Goal: Information Seeking & Learning: Learn about a topic

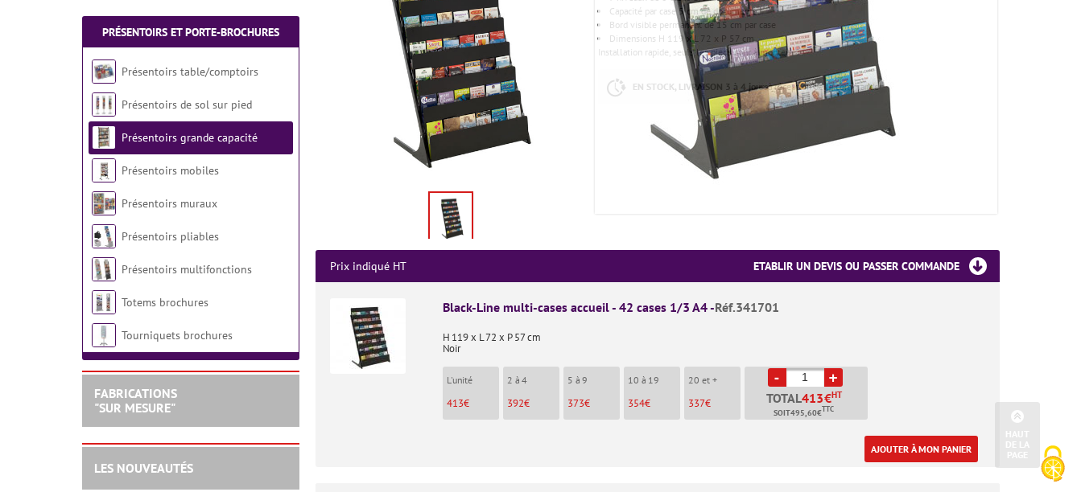
scroll to position [402, 0]
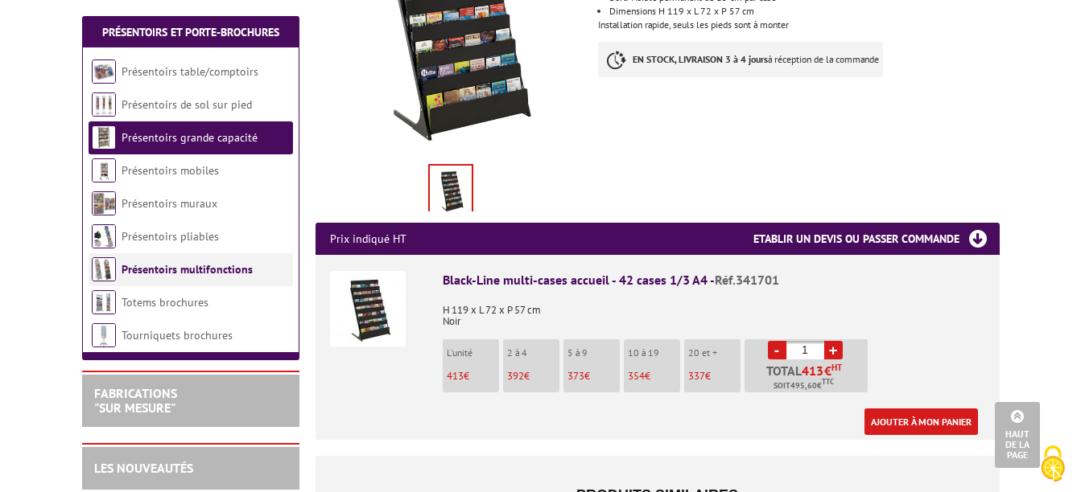
click at [161, 270] on link "Présentoirs multifonctions" at bounding box center [186, 269] width 131 height 14
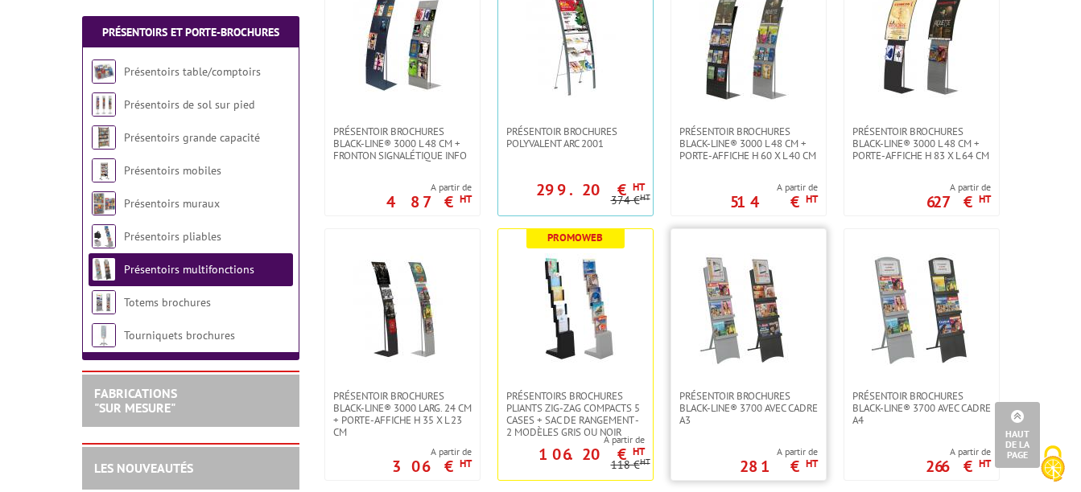
scroll to position [644, 0]
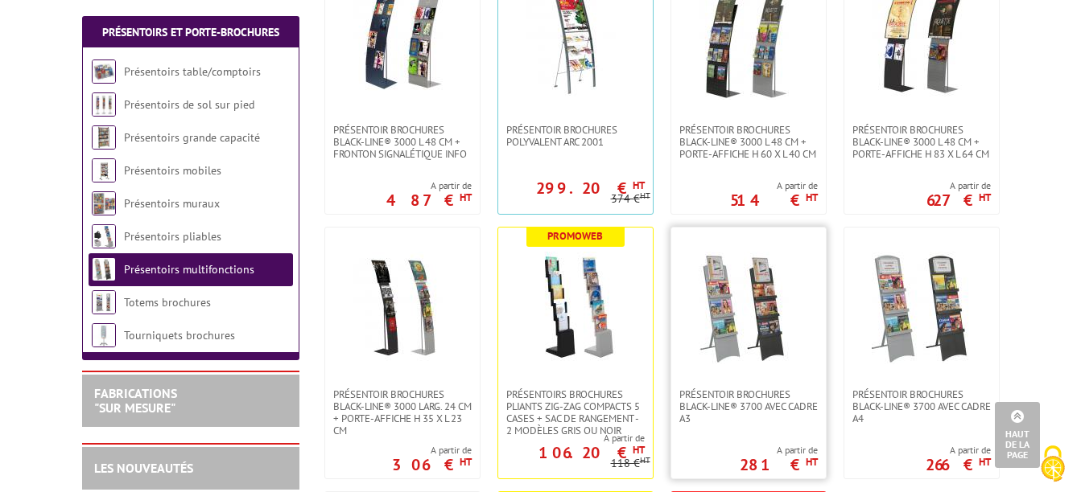
click at [727, 336] on img at bounding box center [748, 308] width 113 height 113
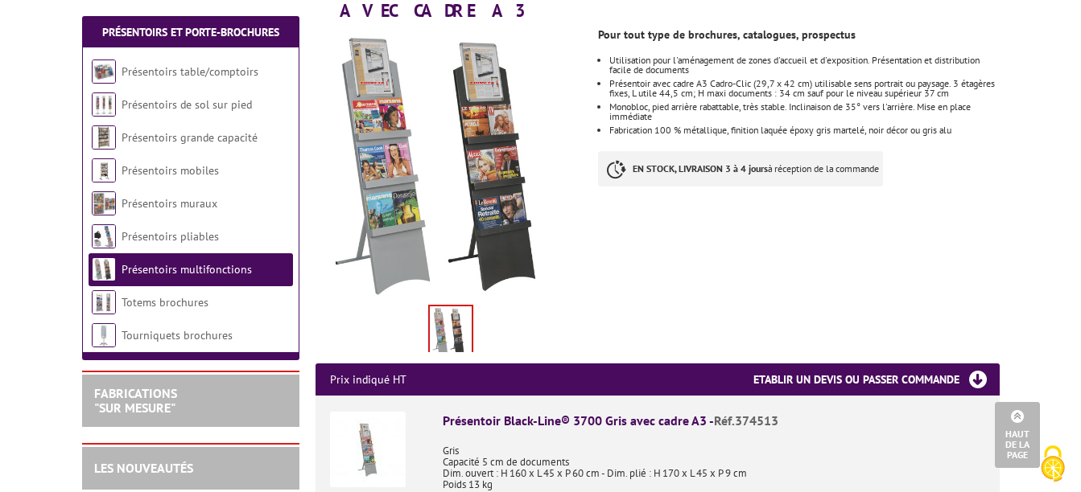
scroll to position [241, 0]
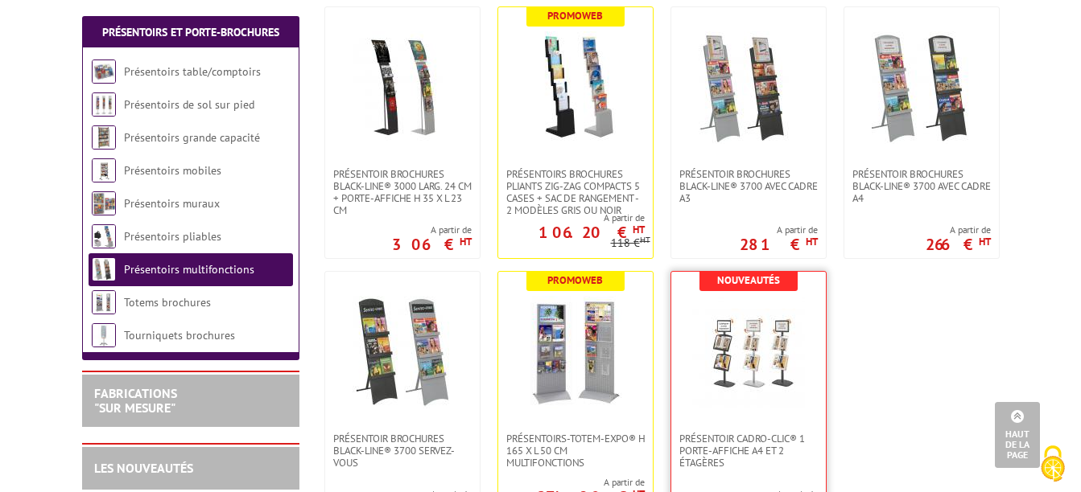
scroll to position [965, 0]
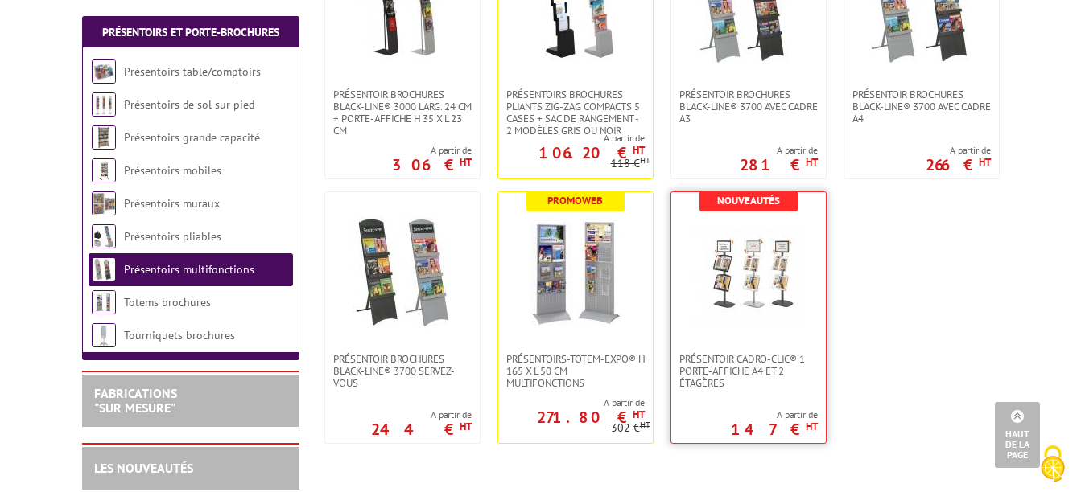
click at [751, 256] on img at bounding box center [748, 272] width 113 height 113
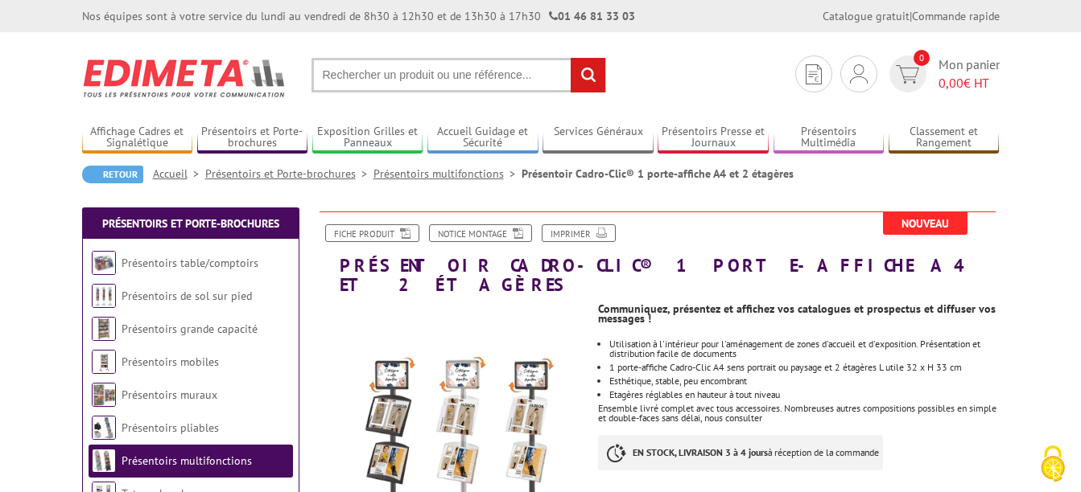
scroll to position [80, 0]
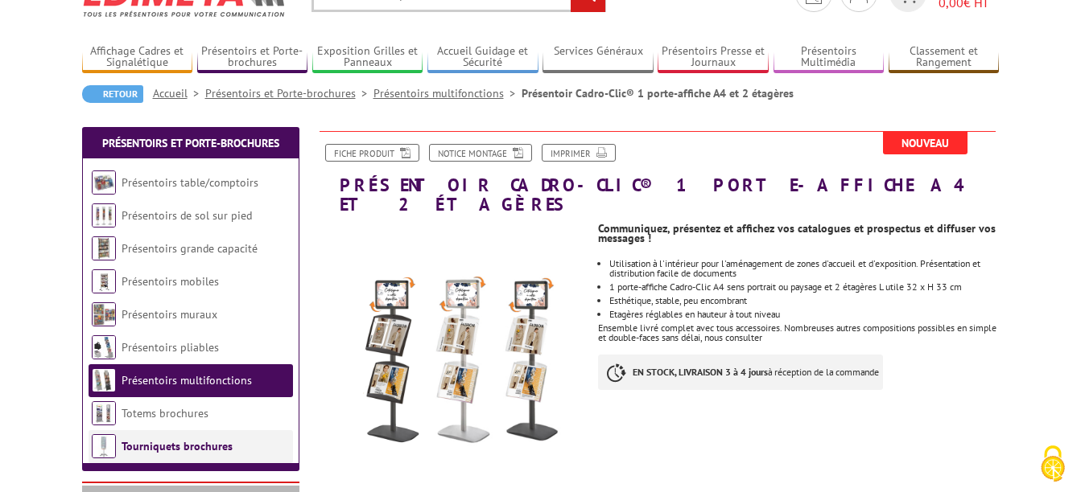
click at [195, 442] on link "Tourniquets brochures" at bounding box center [176, 446] width 111 height 14
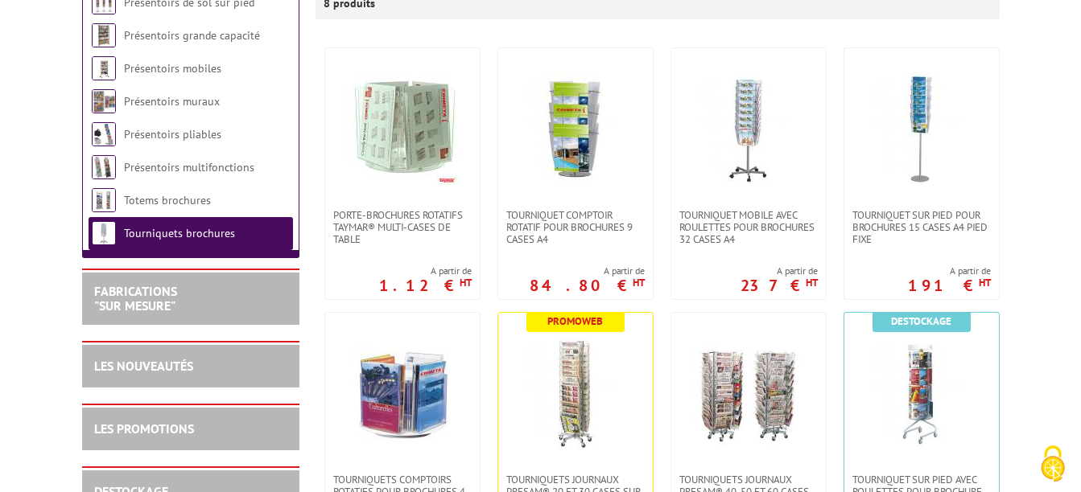
scroll to position [322, 0]
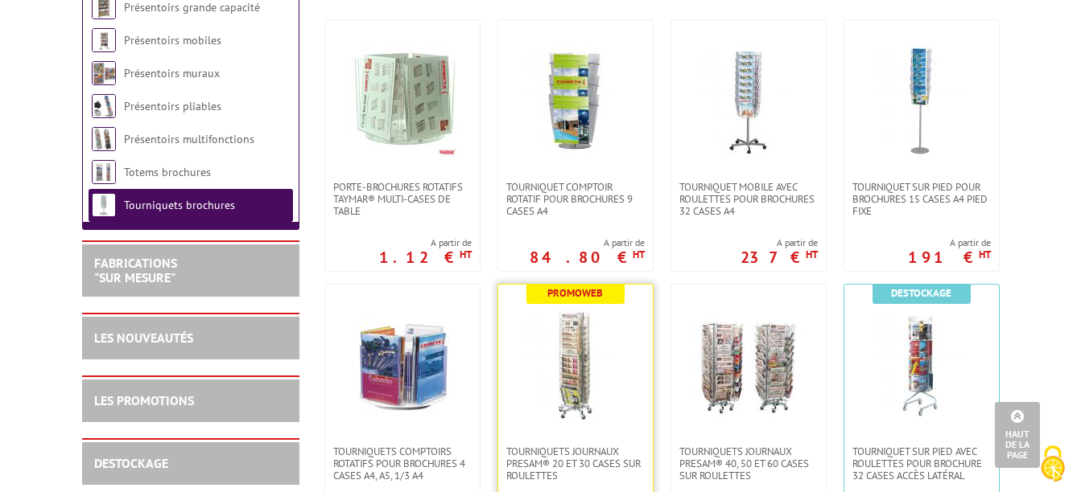
click at [577, 369] on img at bounding box center [575, 365] width 113 height 113
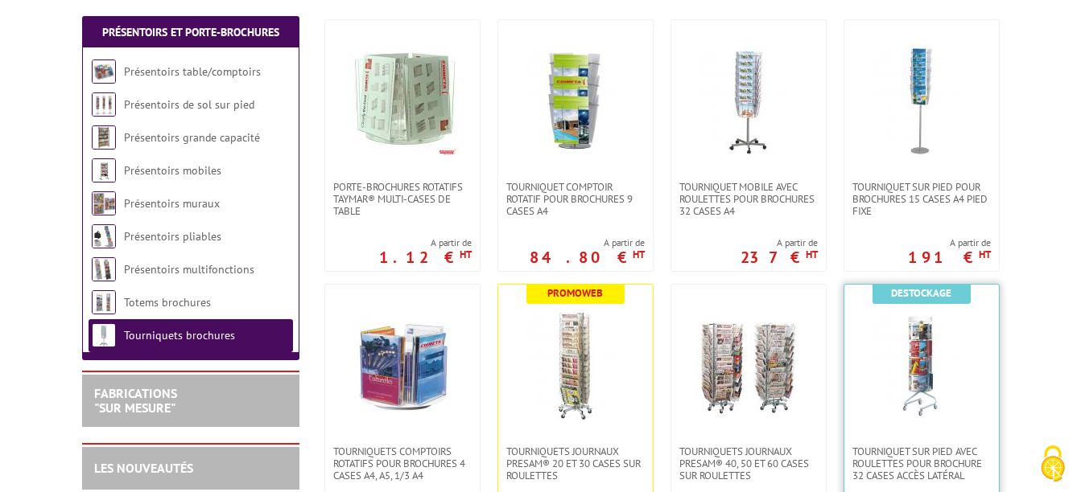
click at [921, 381] on img at bounding box center [921, 365] width 113 height 113
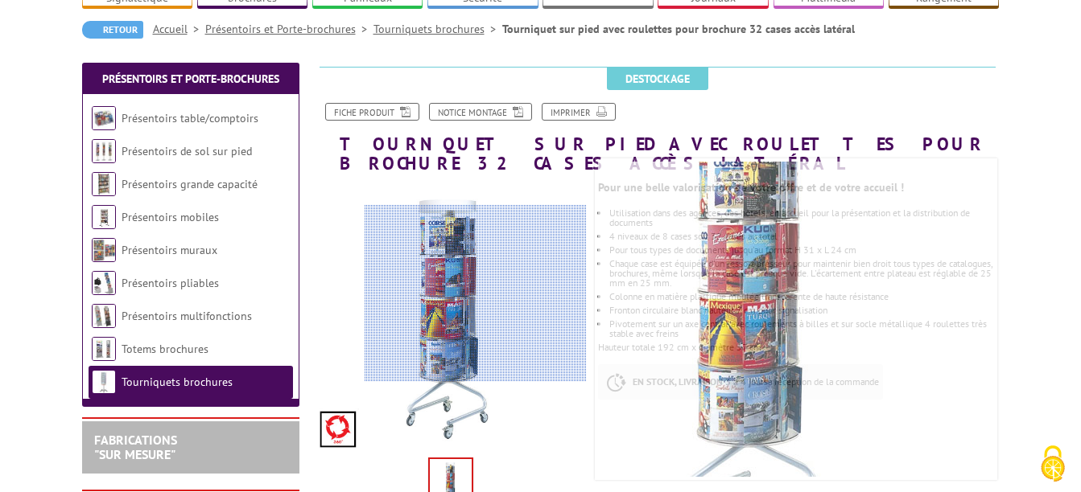
scroll to position [161, 0]
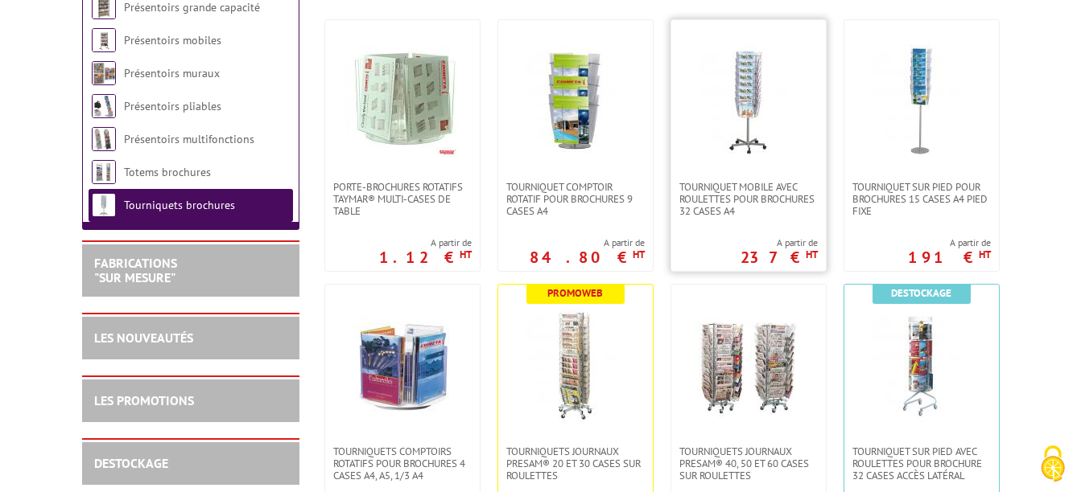
click at [729, 116] on img at bounding box center [748, 100] width 113 height 113
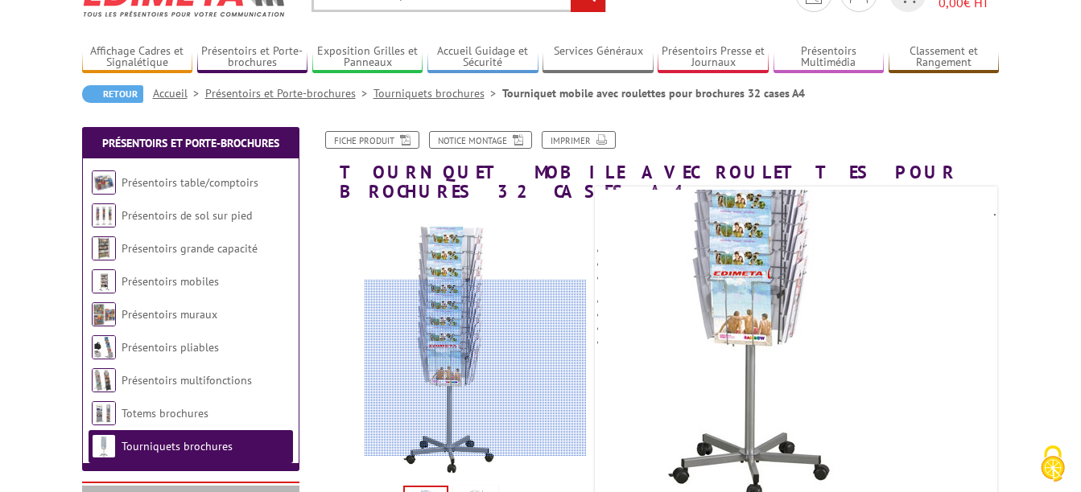
scroll to position [161, 0]
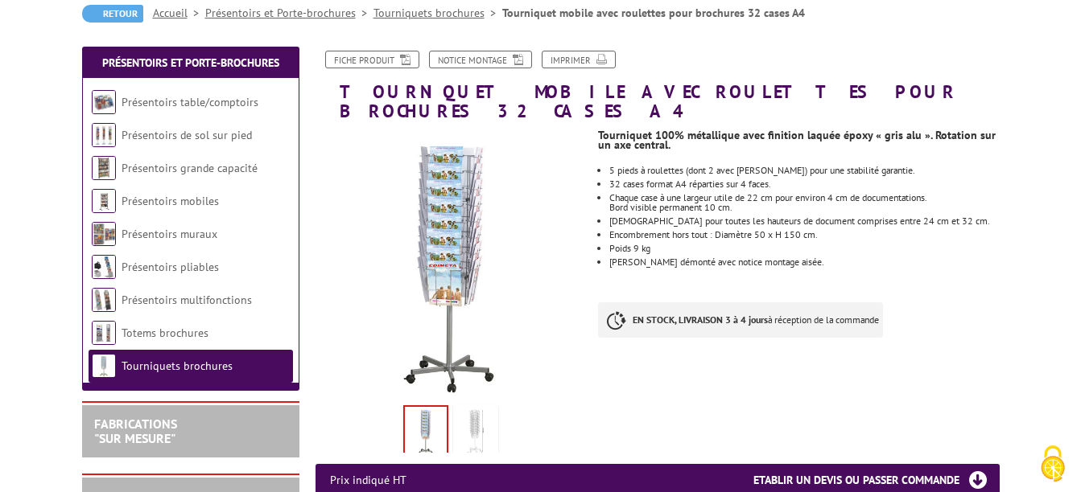
click at [474, 412] on img at bounding box center [475, 434] width 39 height 50
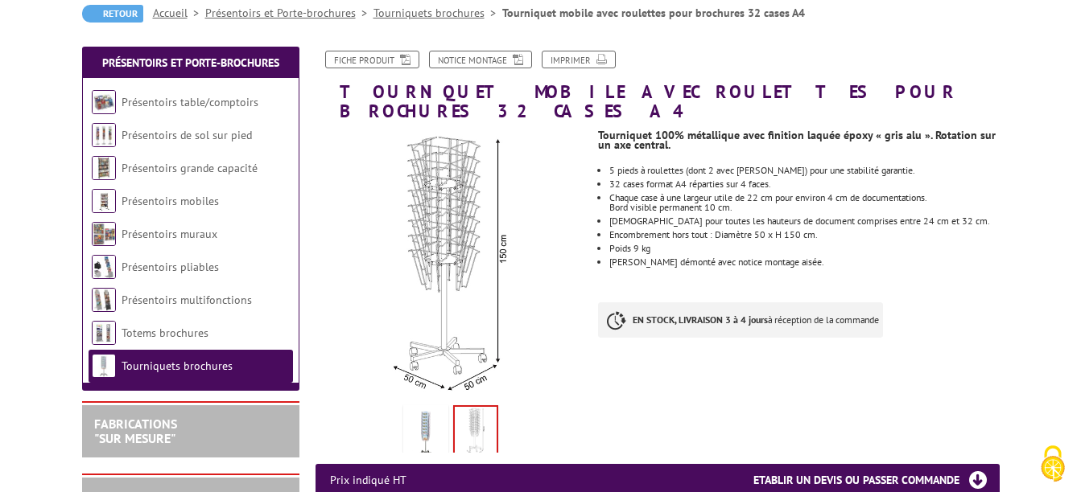
click at [430, 409] on img at bounding box center [425, 434] width 39 height 50
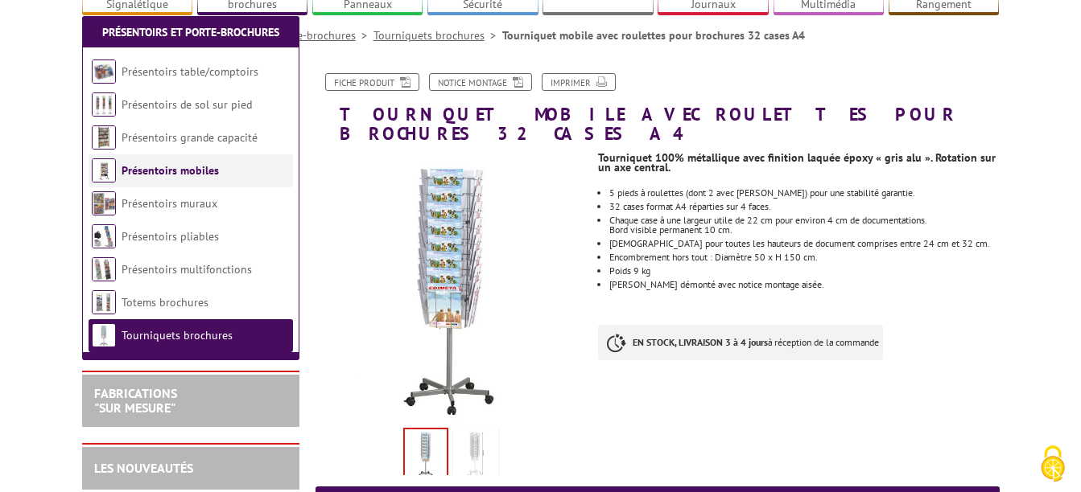
scroll to position [322, 0]
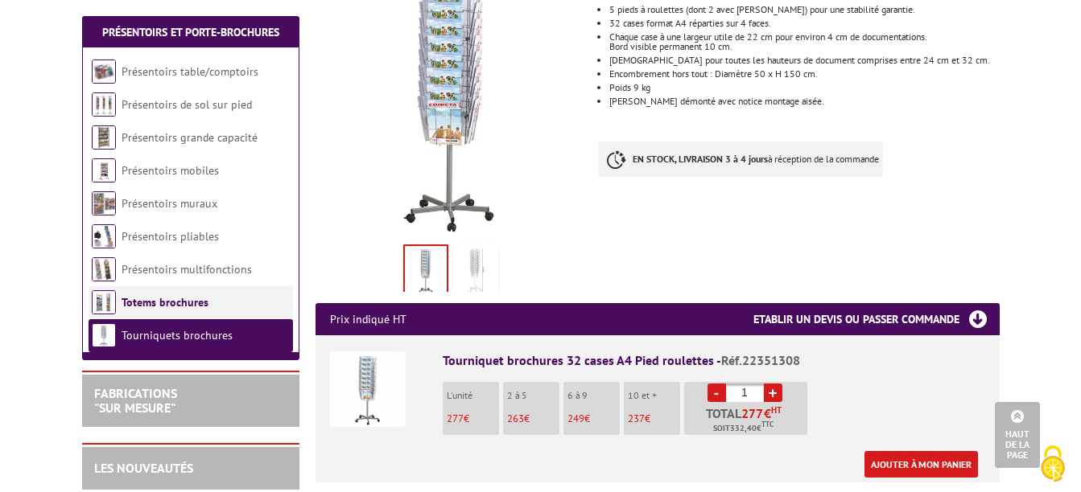
click at [163, 300] on link "Totems brochures" at bounding box center [164, 302] width 87 height 14
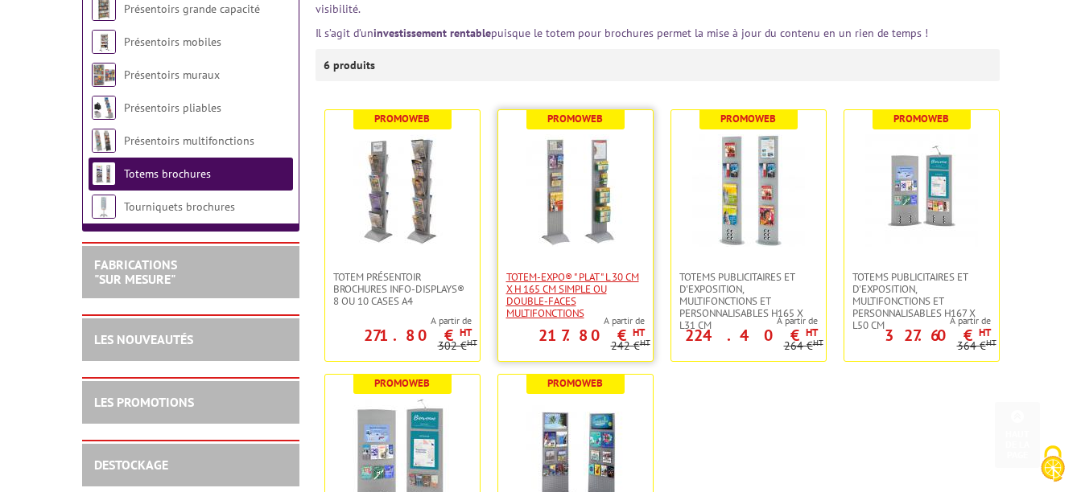
scroll to position [402, 0]
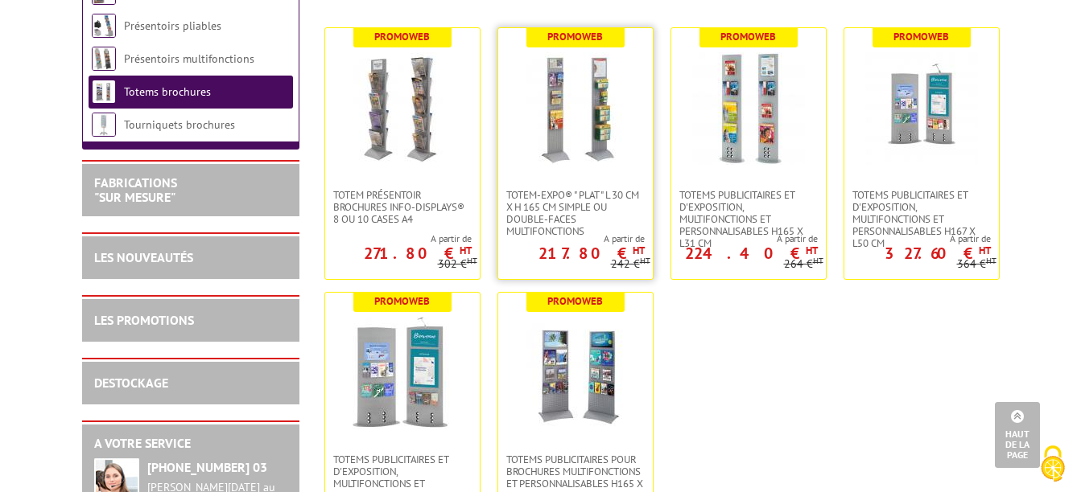
click at [587, 108] on img at bounding box center [575, 108] width 113 height 113
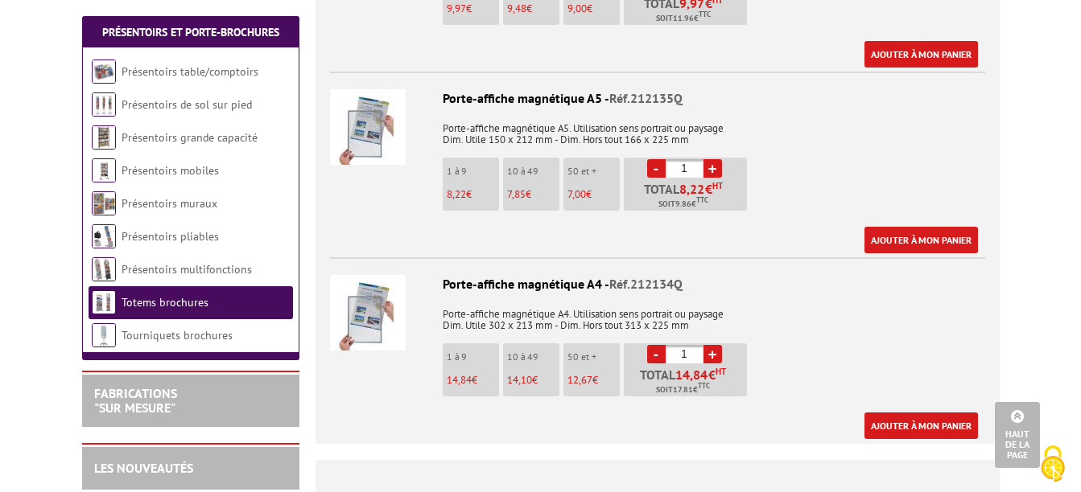
scroll to position [1770, 0]
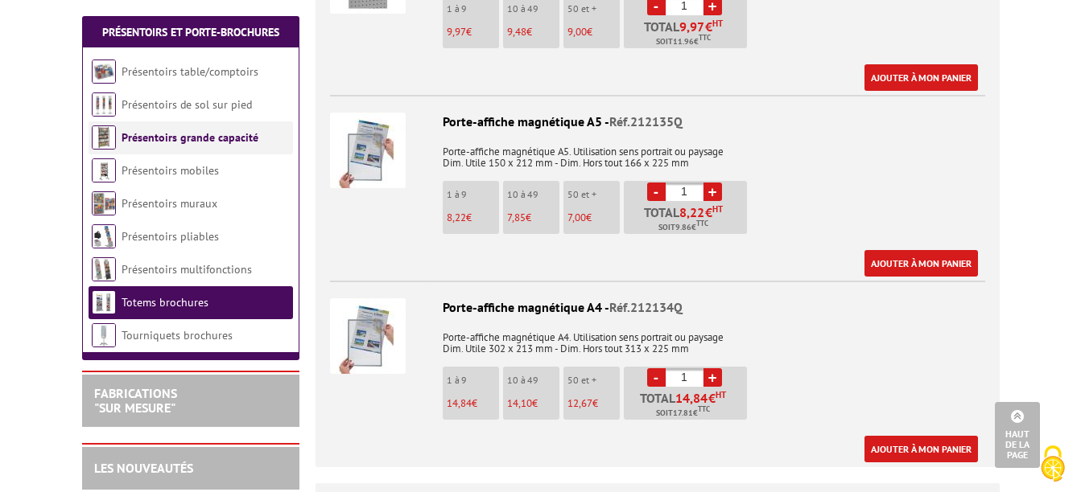
click at [196, 142] on link "Présentoirs grande capacité" at bounding box center [189, 137] width 137 height 14
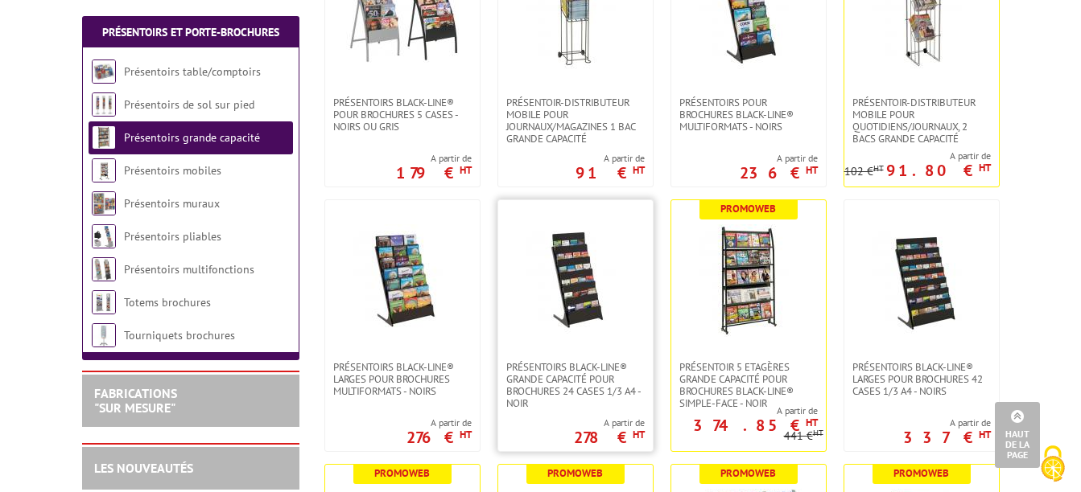
scroll to position [483, 0]
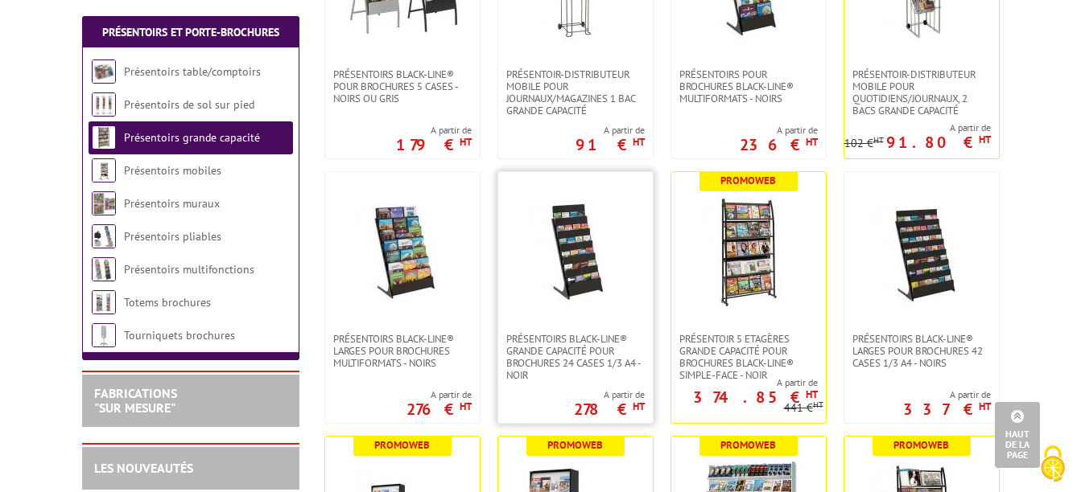
click at [573, 281] on img at bounding box center [575, 252] width 113 height 113
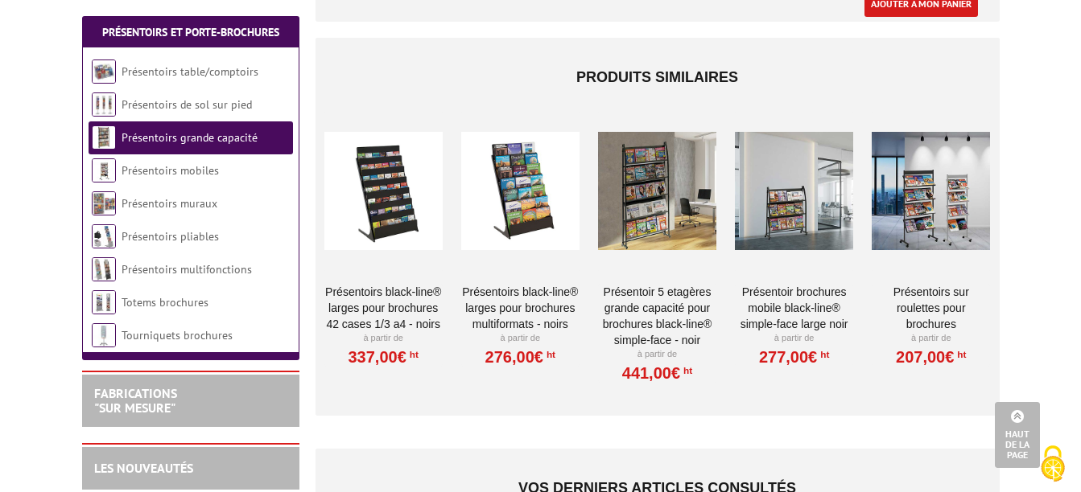
scroll to position [724, 0]
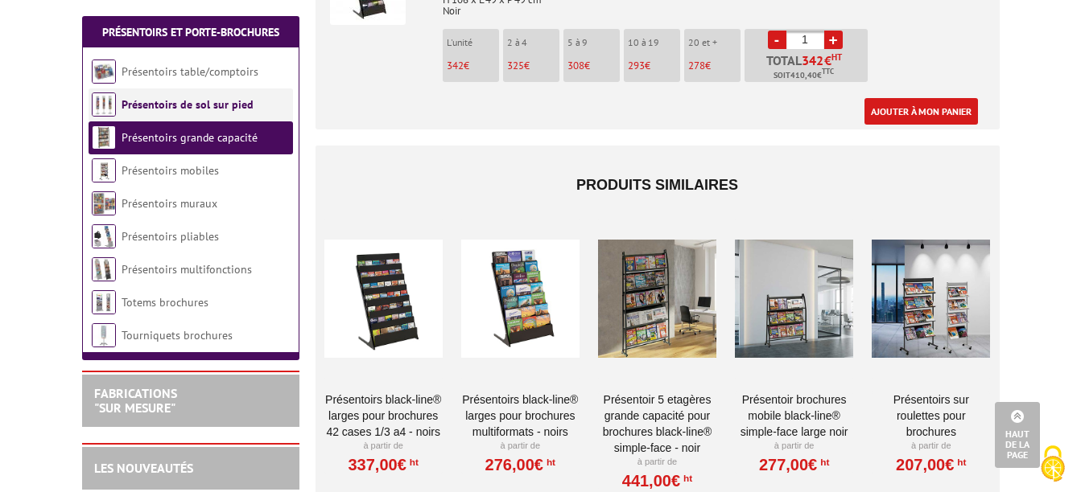
click at [176, 103] on link "Présentoirs de sol sur pied" at bounding box center [187, 104] width 132 height 14
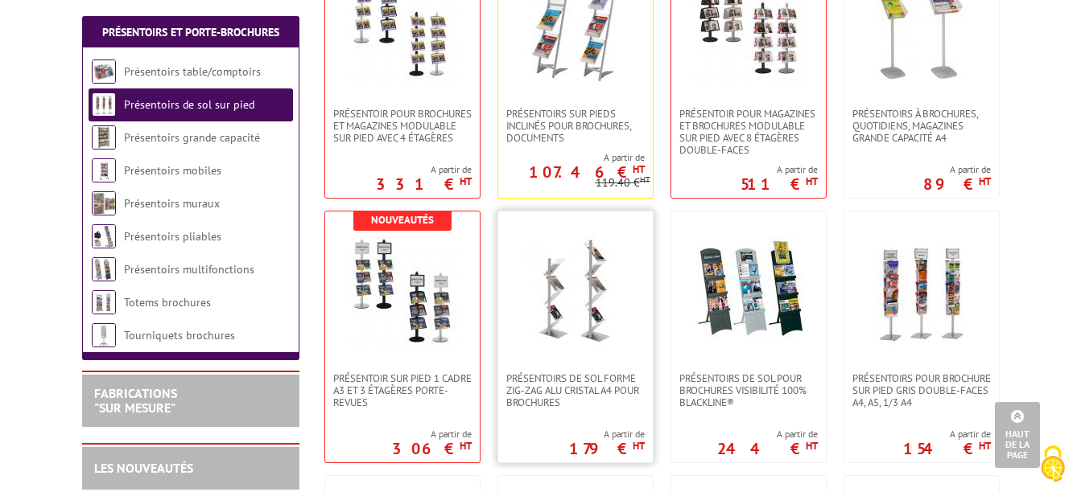
scroll to position [1207, 0]
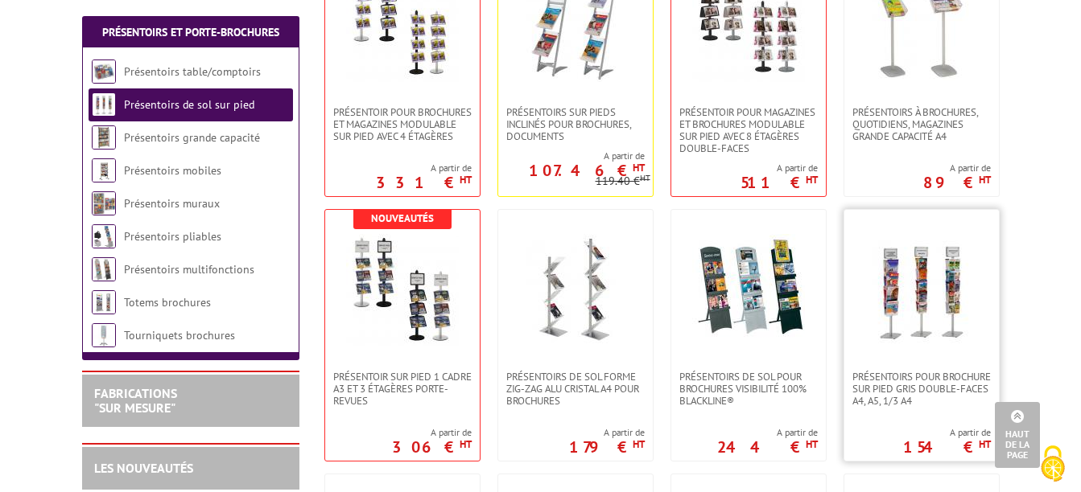
click at [904, 320] on img at bounding box center [921, 290] width 113 height 113
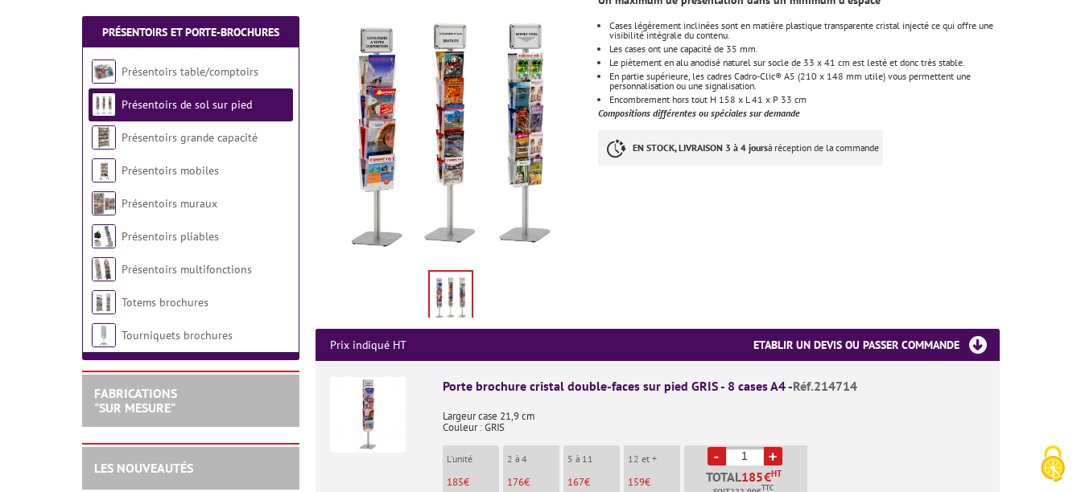
scroll to position [322, 0]
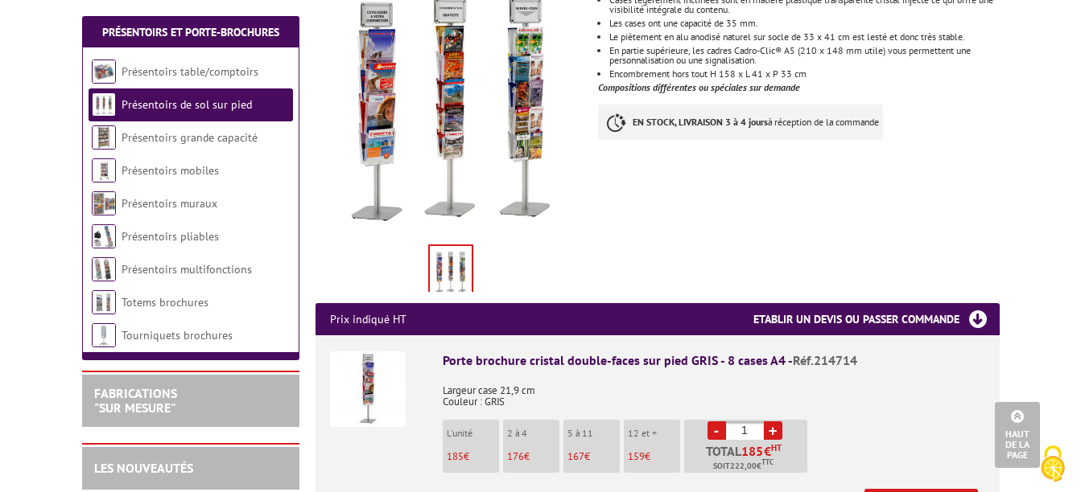
click at [447, 256] on img at bounding box center [451, 271] width 42 height 50
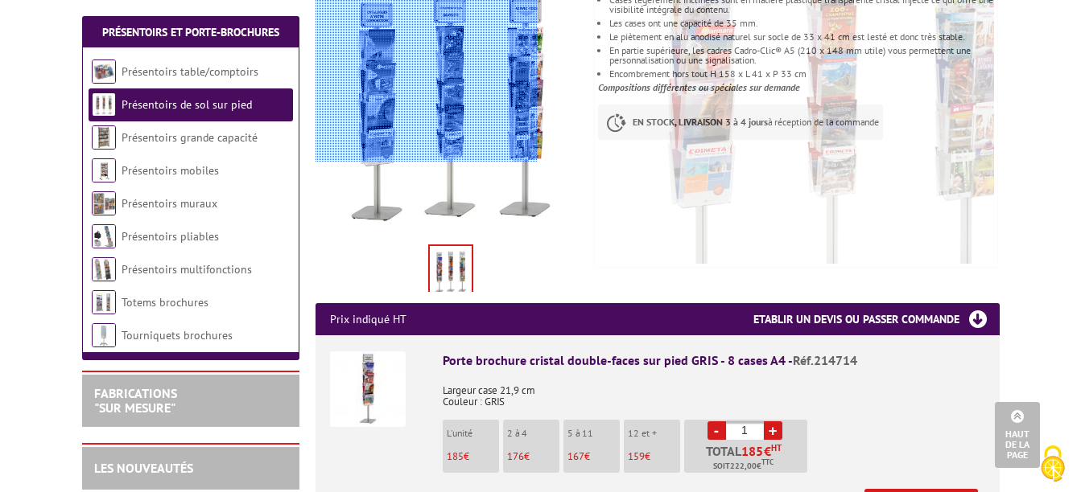
scroll to position [0, 0]
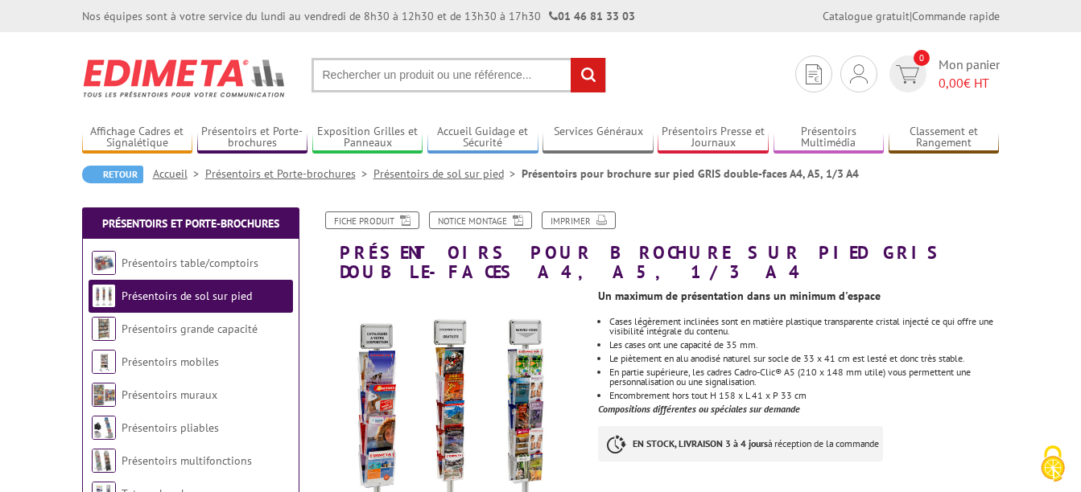
click at [356, 77] on input "text" at bounding box center [458, 75] width 294 height 35
type input "presentoir pour carte de visites"
click at [570, 58] on input "rechercher" at bounding box center [587, 75] width 35 height 35
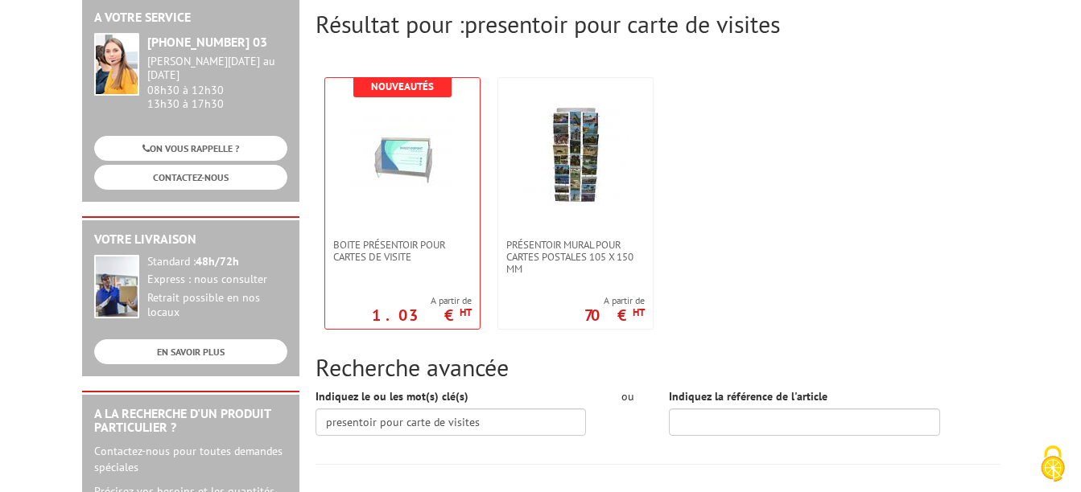
scroll to position [241, 0]
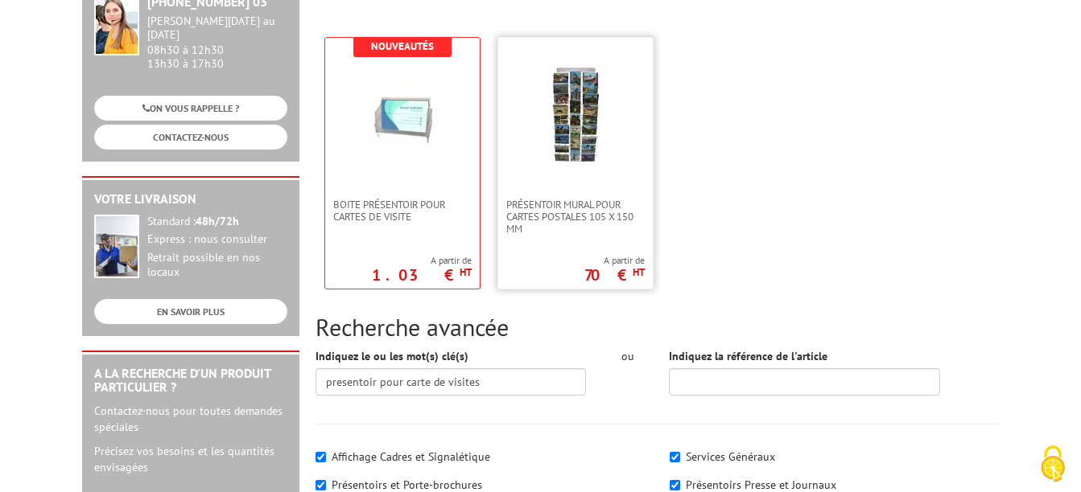
click at [597, 157] on img at bounding box center [575, 114] width 105 height 105
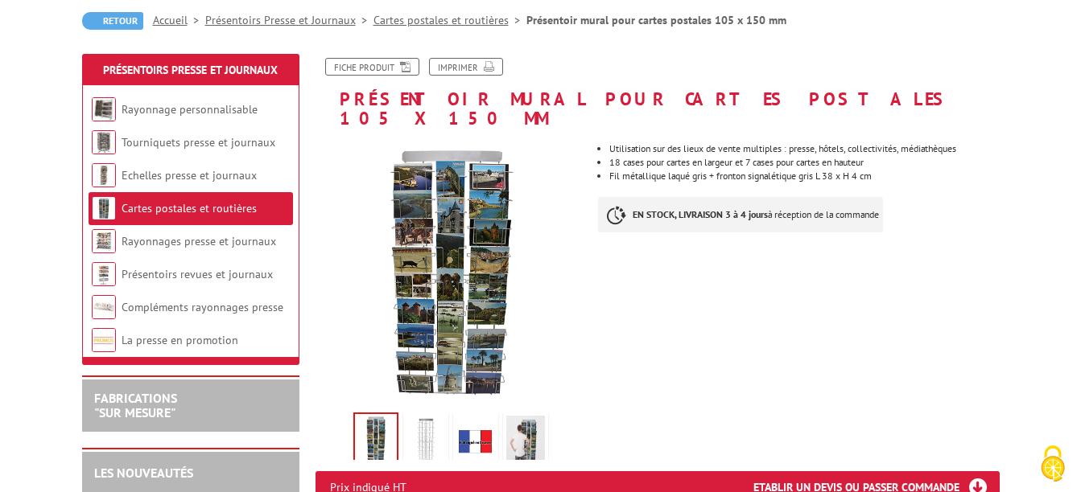
scroll to position [161, 0]
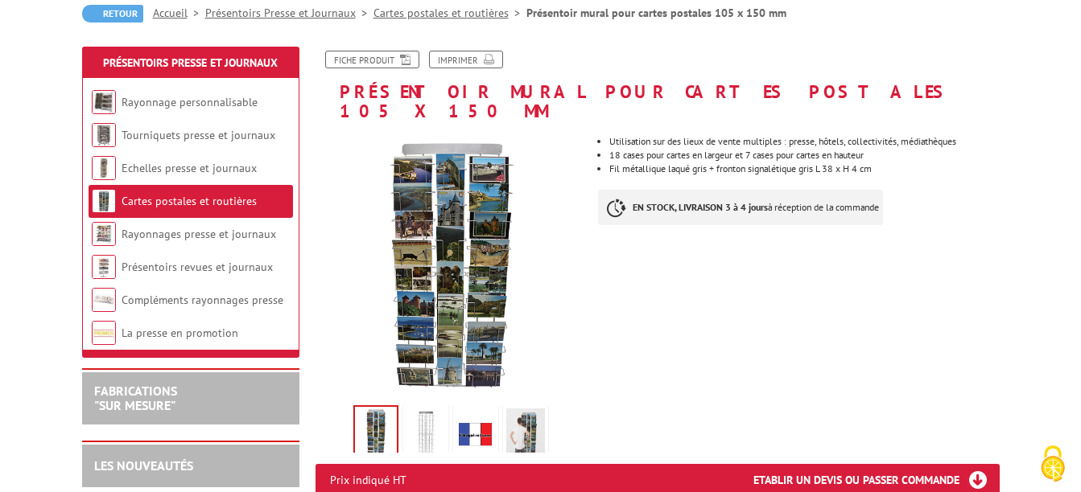
click at [360, 407] on img at bounding box center [376, 432] width 42 height 50
click at [423, 412] on img at bounding box center [425, 434] width 39 height 50
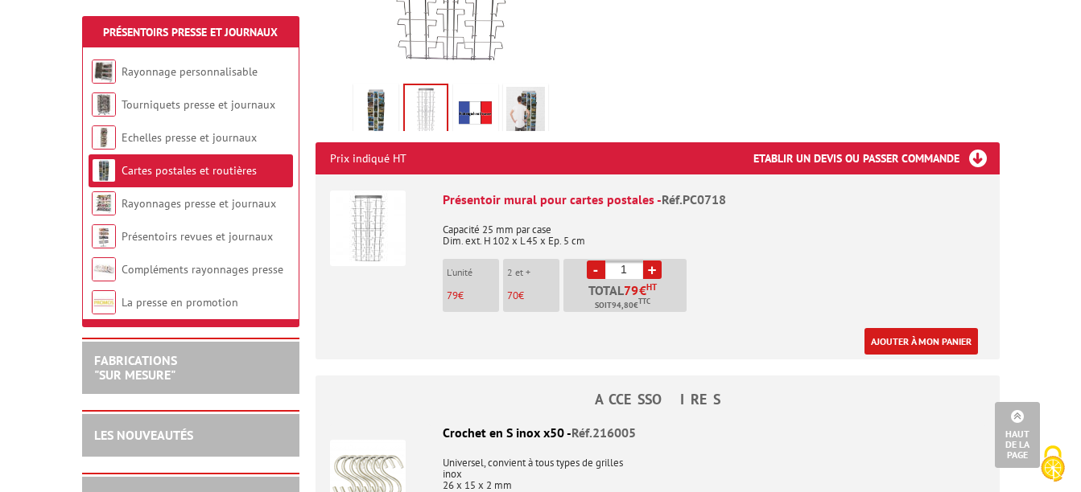
scroll to position [241, 0]
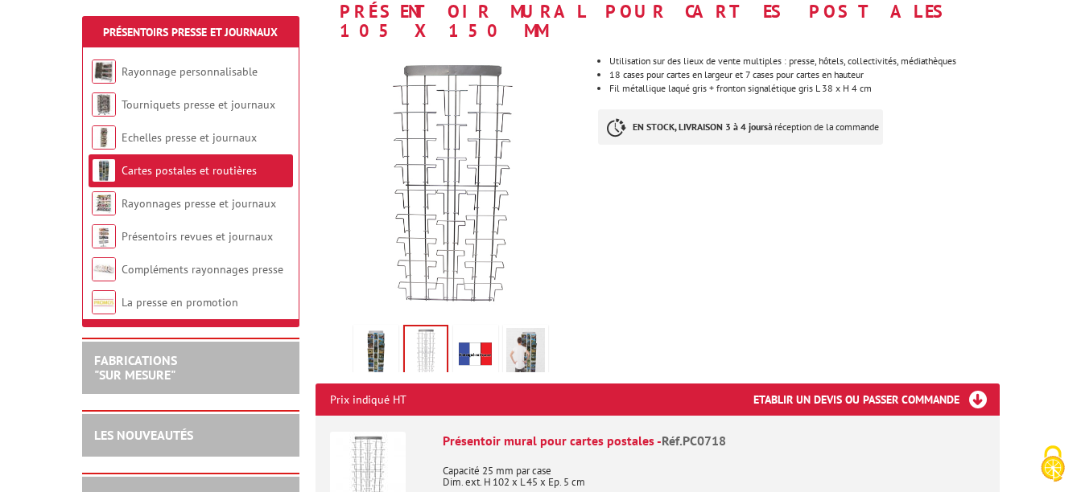
click at [385, 339] on img at bounding box center [375, 353] width 39 height 50
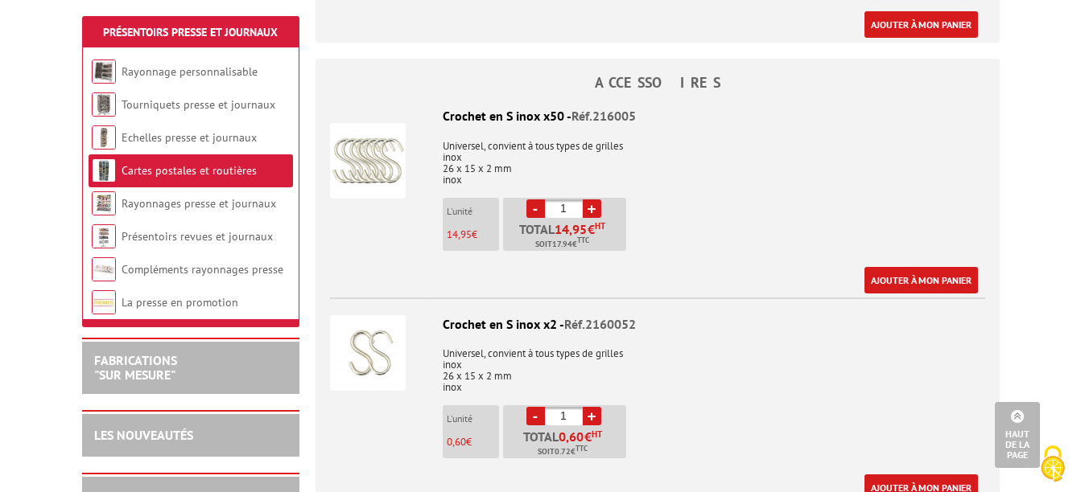
scroll to position [644, 0]
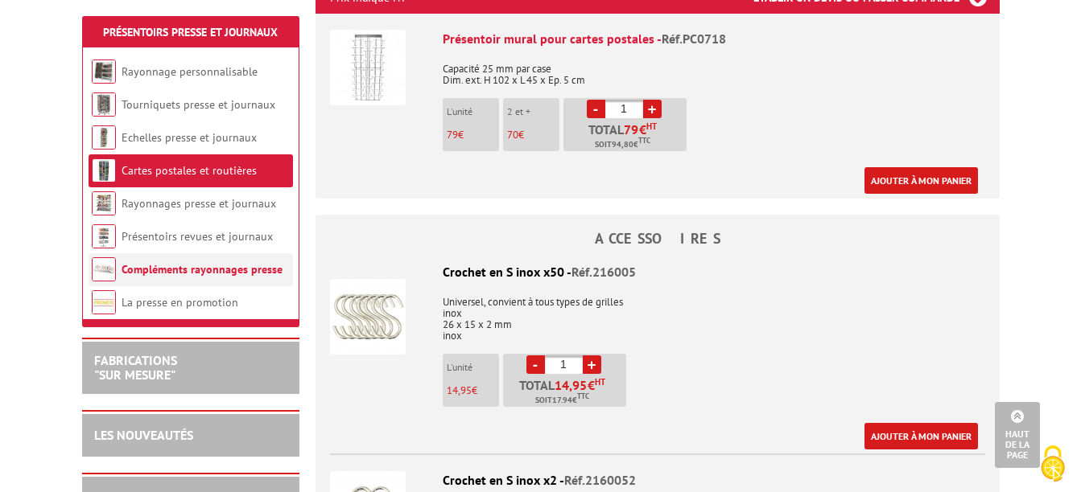
click at [215, 268] on link "Compléments rayonnages presse" at bounding box center [201, 269] width 161 height 14
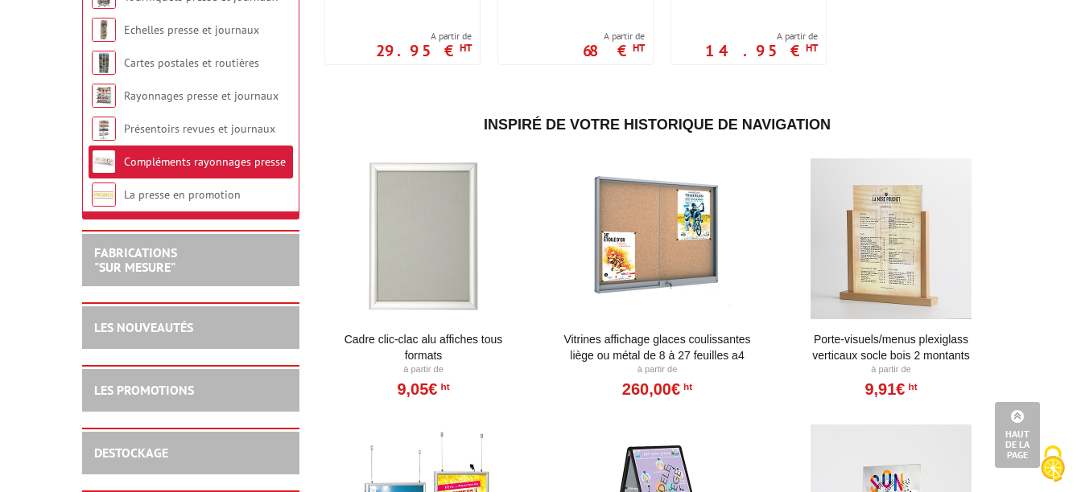
scroll to position [1609, 0]
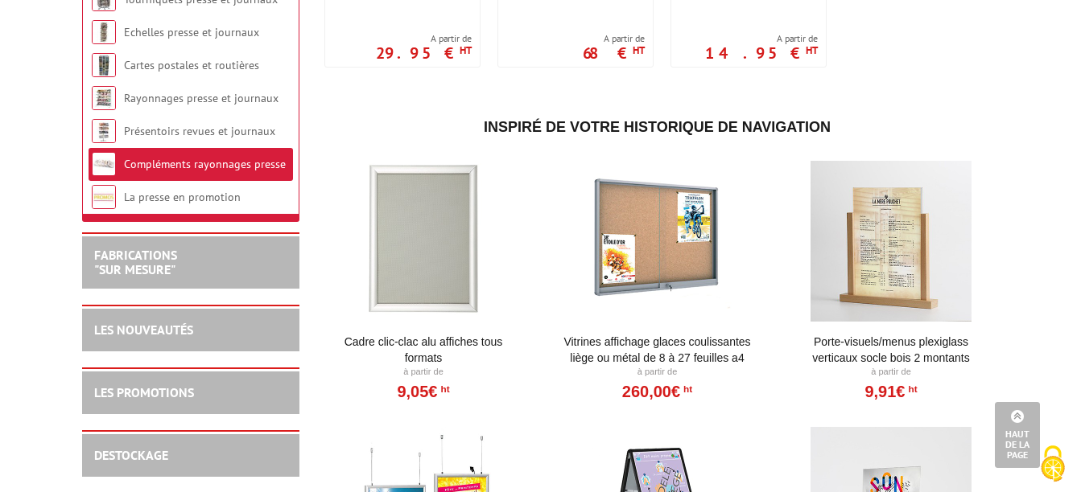
click at [193, 181] on li "Compléments rayonnages presse" at bounding box center [191, 164] width 204 height 33
click at [191, 197] on li "La presse en promotion" at bounding box center [191, 197] width 204 height 33
click at [191, 204] on link "La presse en promotion" at bounding box center [182, 197] width 117 height 14
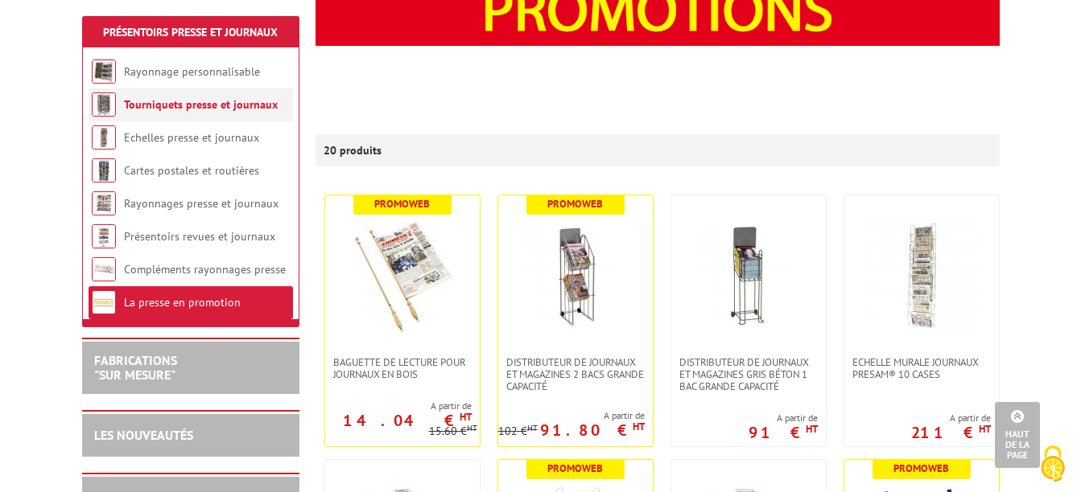
scroll to position [322, 0]
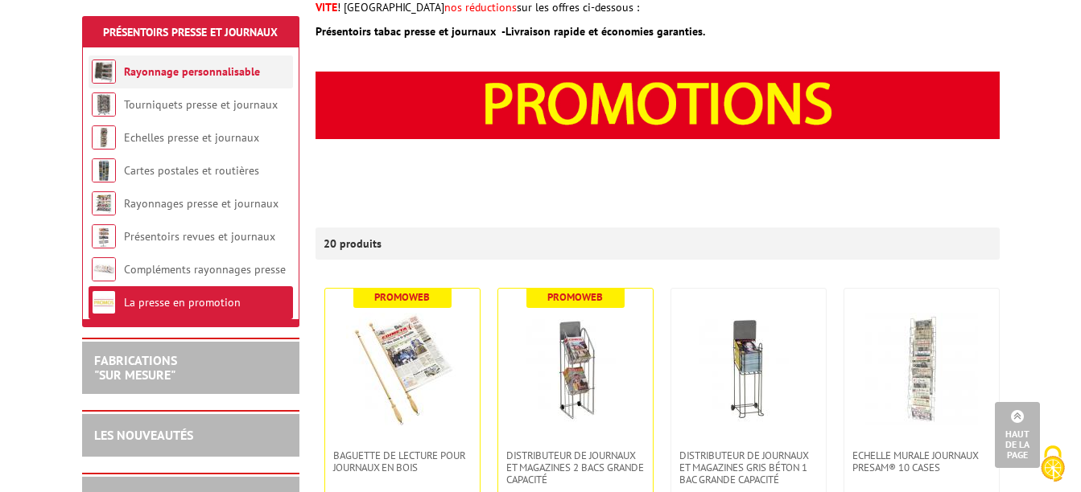
click at [224, 72] on link "Rayonnage personnalisable" at bounding box center [192, 71] width 136 height 14
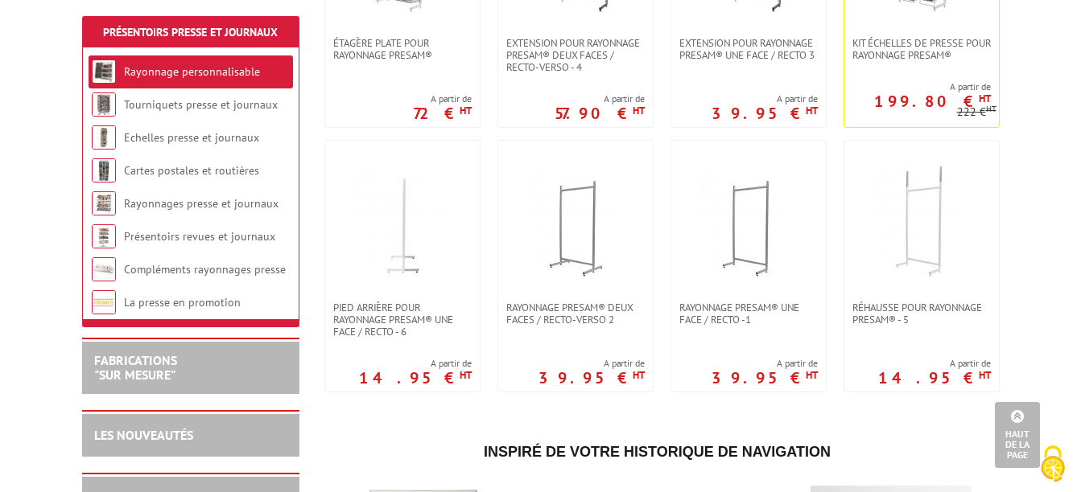
scroll to position [483, 0]
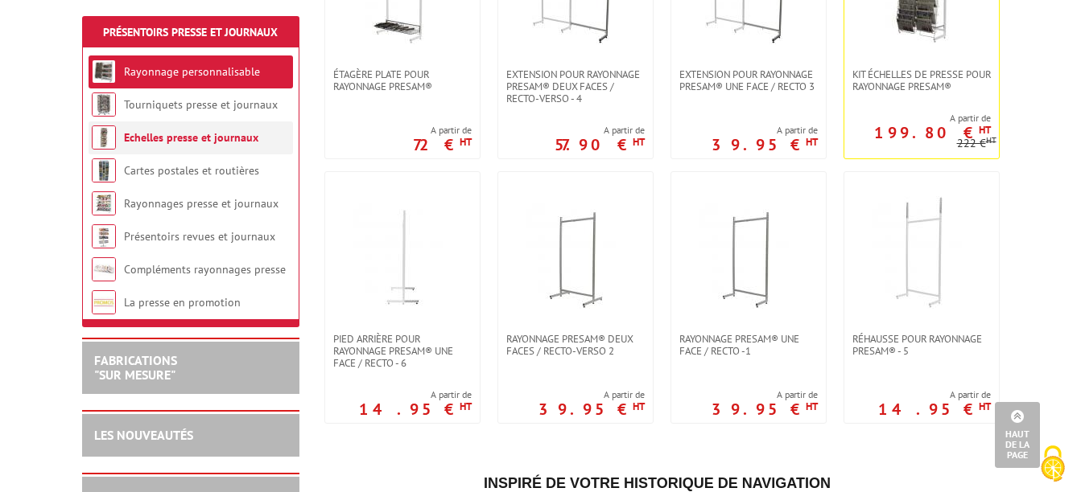
click at [215, 134] on link "Echelles presse et journaux" at bounding box center [191, 137] width 134 height 14
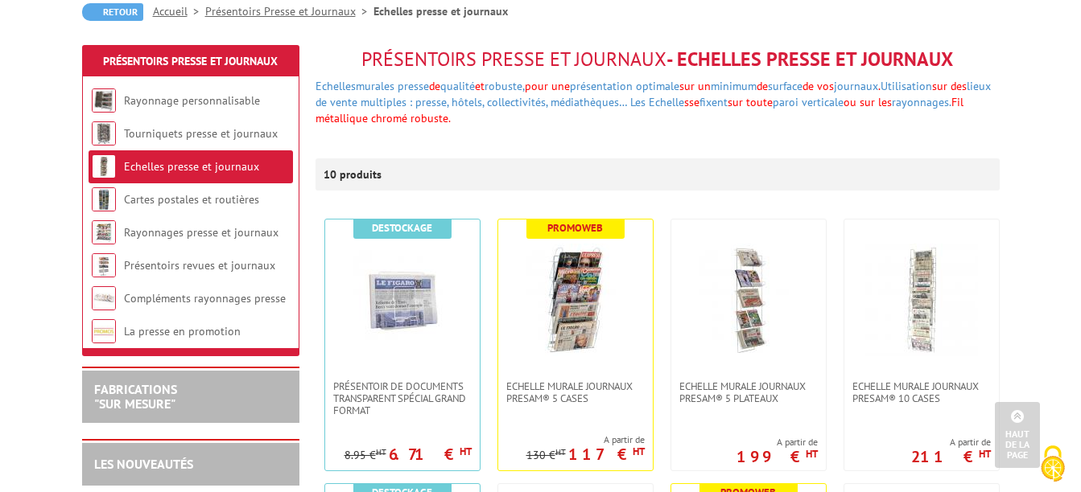
scroll to position [161, 0]
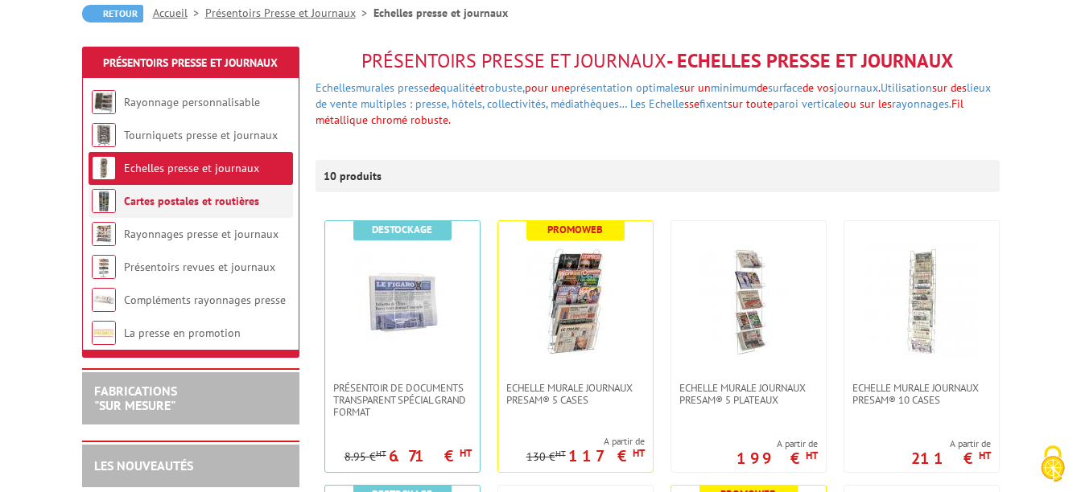
click at [192, 196] on link "Cartes postales et routières" at bounding box center [191, 201] width 135 height 14
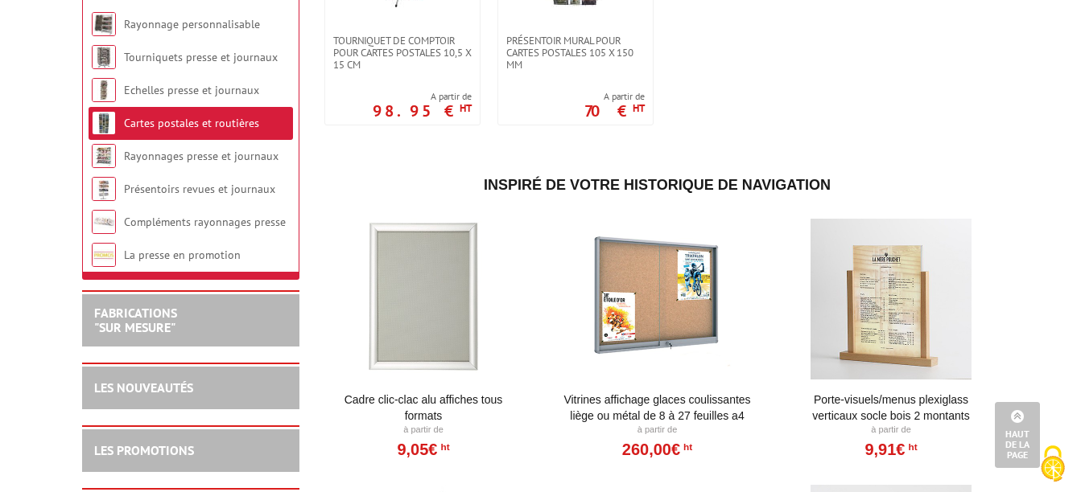
scroll to position [483, 0]
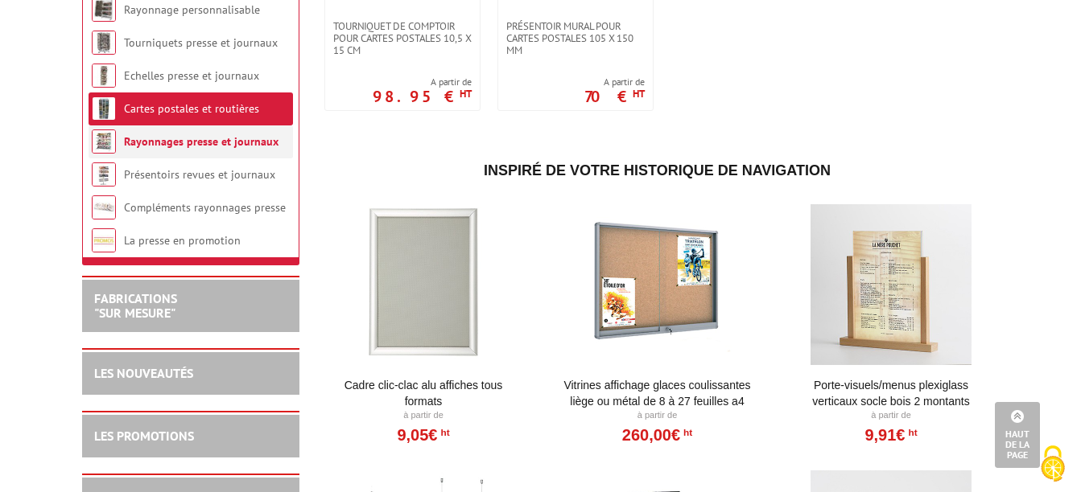
click at [174, 149] on link "Rayonnages presse et journaux" at bounding box center [201, 141] width 154 height 14
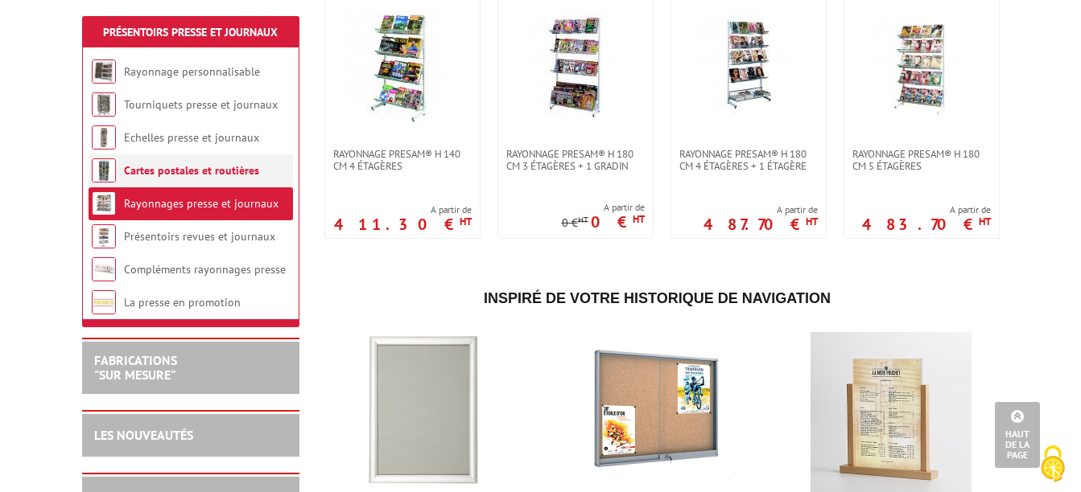
scroll to position [805, 0]
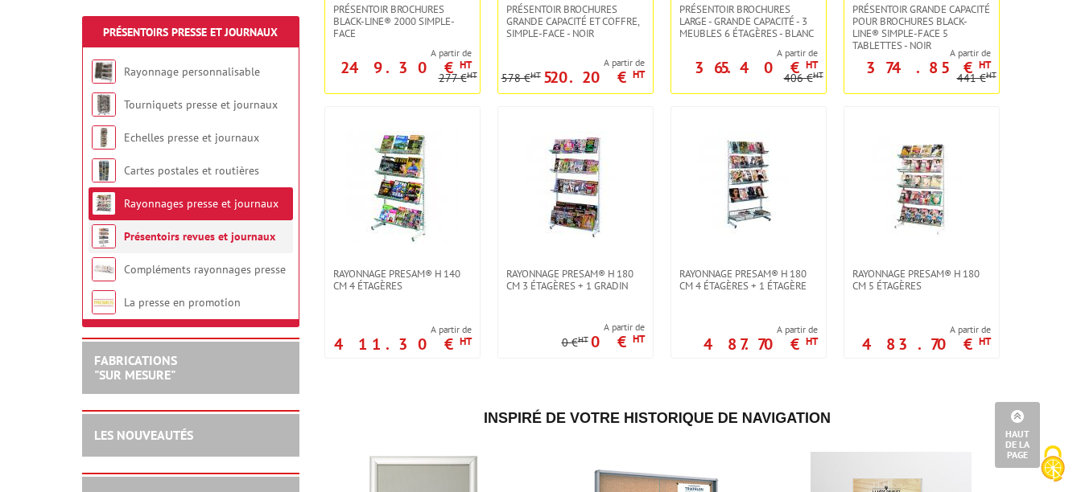
click at [199, 240] on link "Présentoirs revues et journaux" at bounding box center [199, 236] width 151 height 14
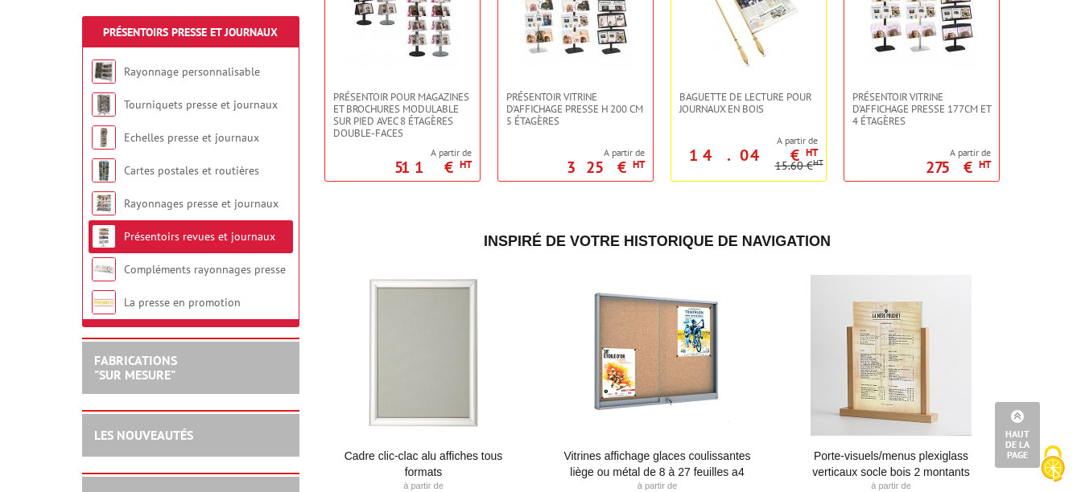
scroll to position [885, 0]
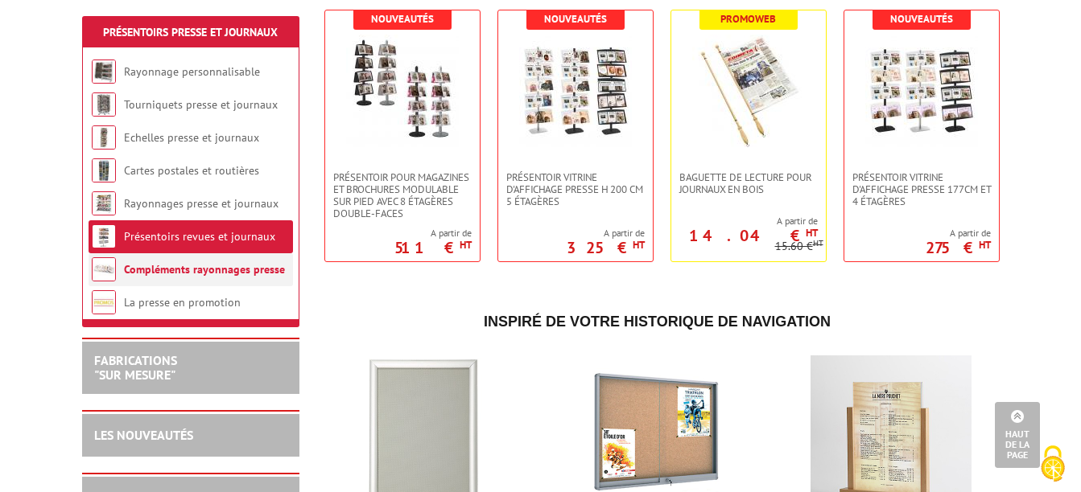
click at [250, 262] on link "Compléments rayonnages presse" at bounding box center [204, 269] width 161 height 14
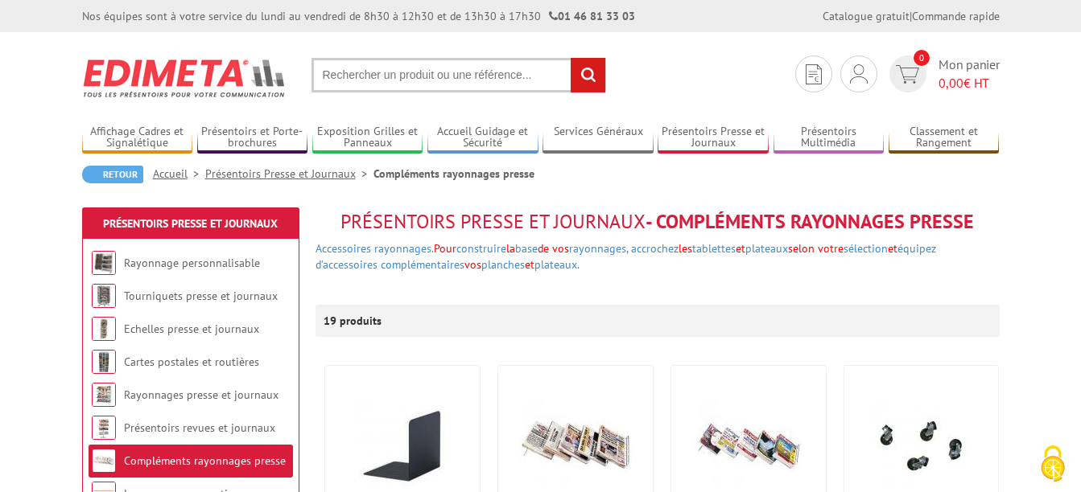
click at [356, 68] on input "text" at bounding box center [458, 75] width 294 height 35
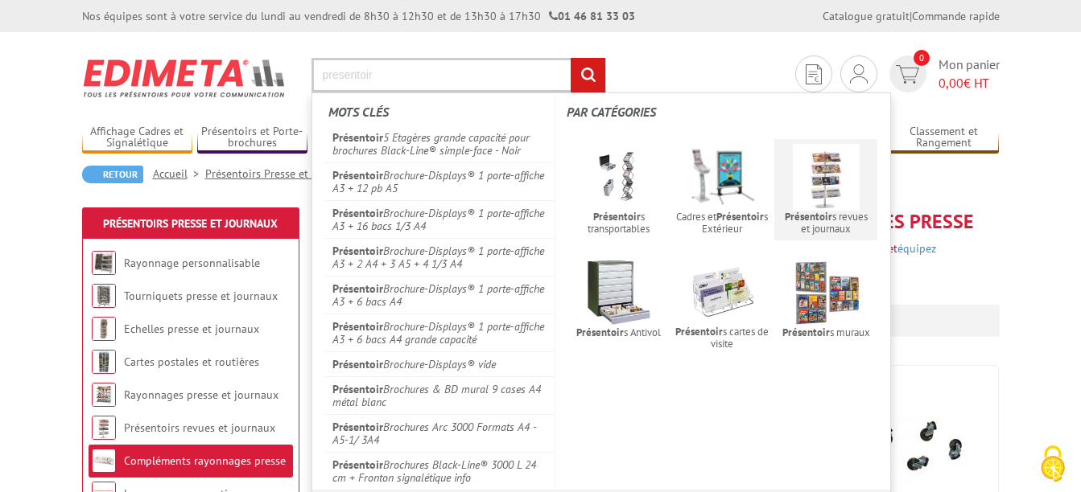
type input "presentoir"
click at [839, 183] on img at bounding box center [826, 177] width 67 height 67
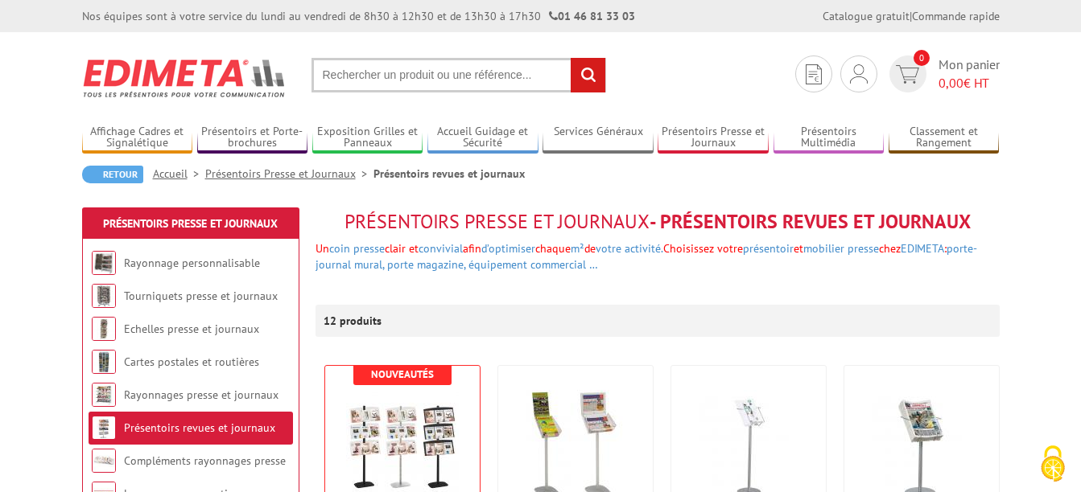
click at [422, 64] on input "text" at bounding box center [458, 75] width 294 height 35
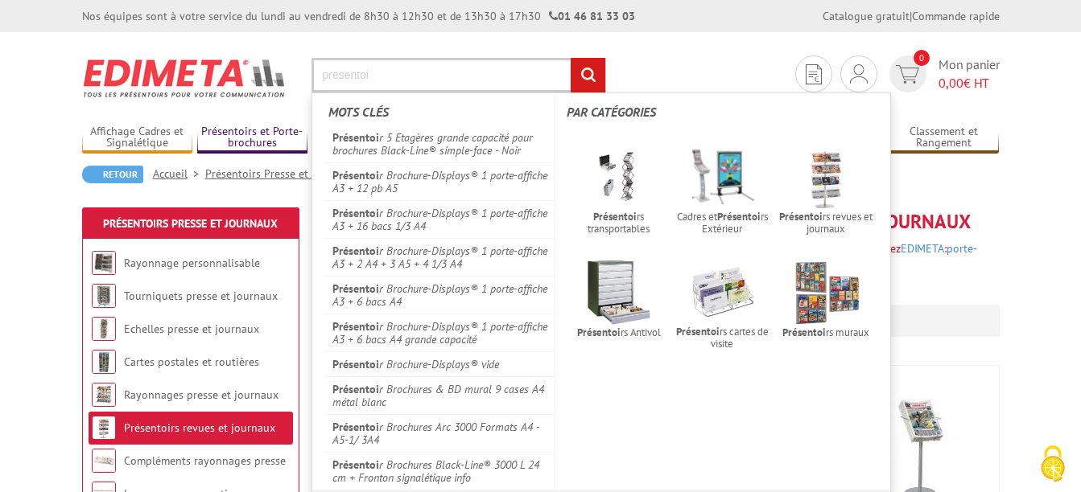
type input "presentoi"
click at [228, 130] on link "Présentoirs et Porte-brochures" at bounding box center [252, 138] width 111 height 27
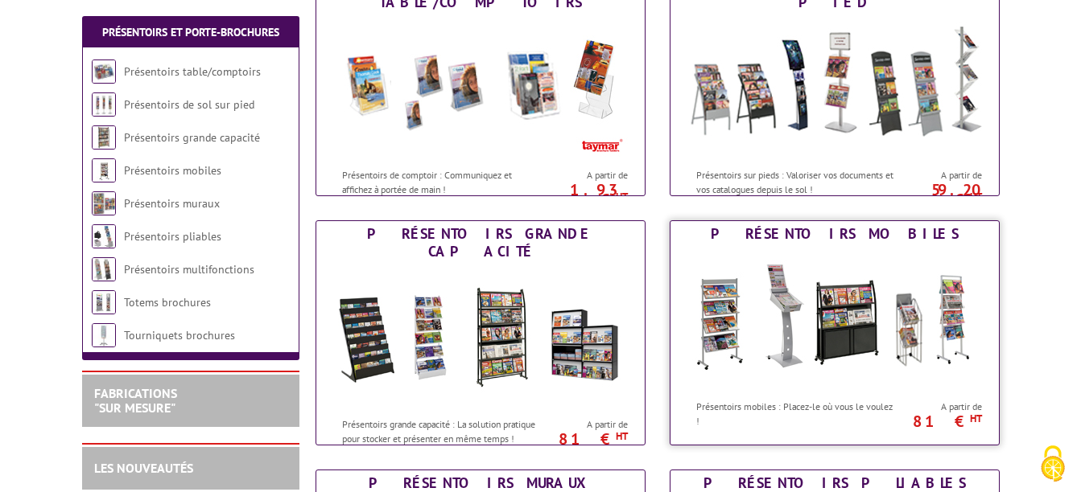
scroll to position [322, 0]
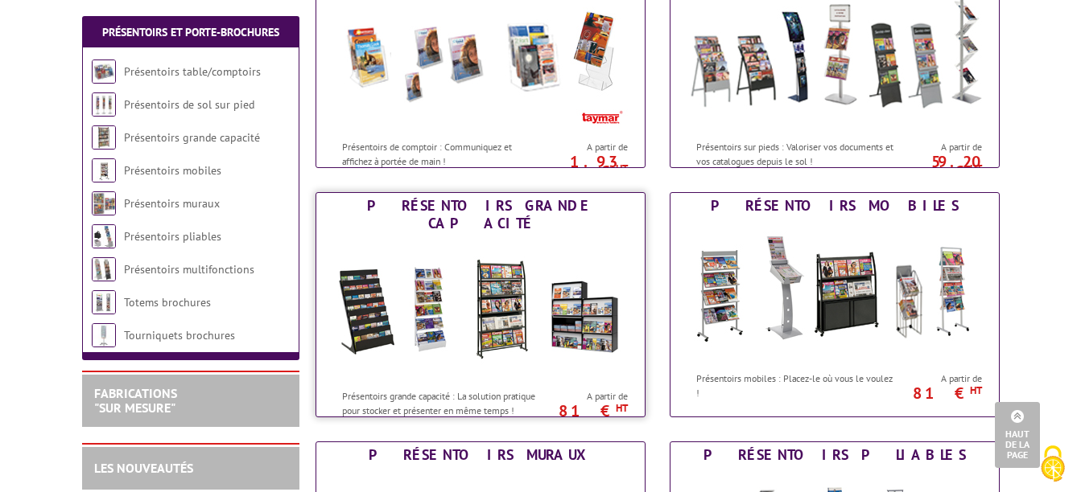
click at [360, 318] on img at bounding box center [480, 309] width 298 height 145
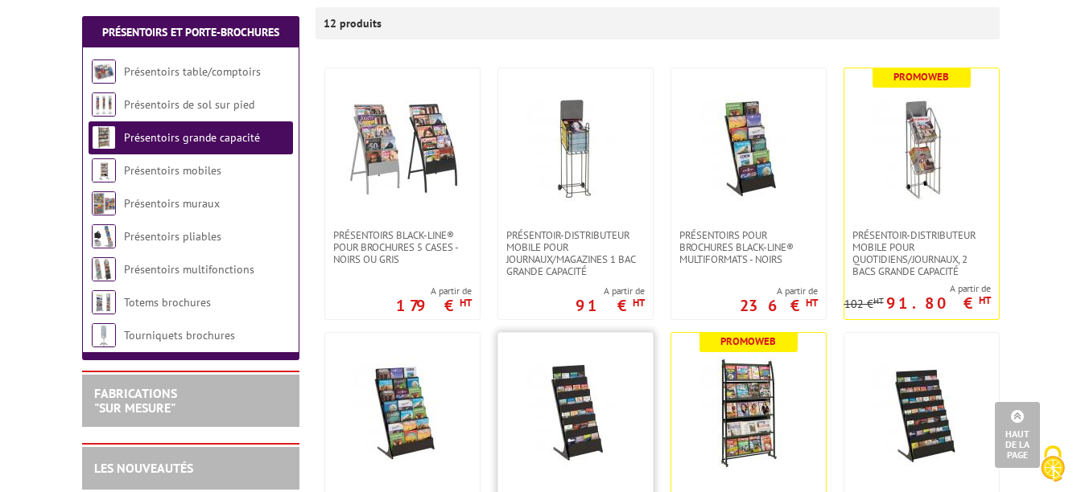
click at [578, 422] on img at bounding box center [575, 413] width 113 height 113
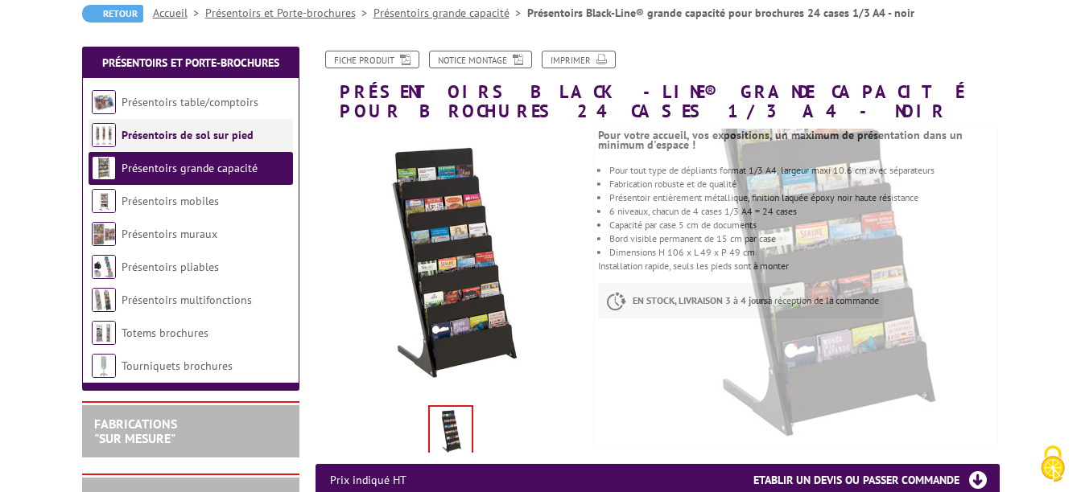
scroll to position [80, 0]
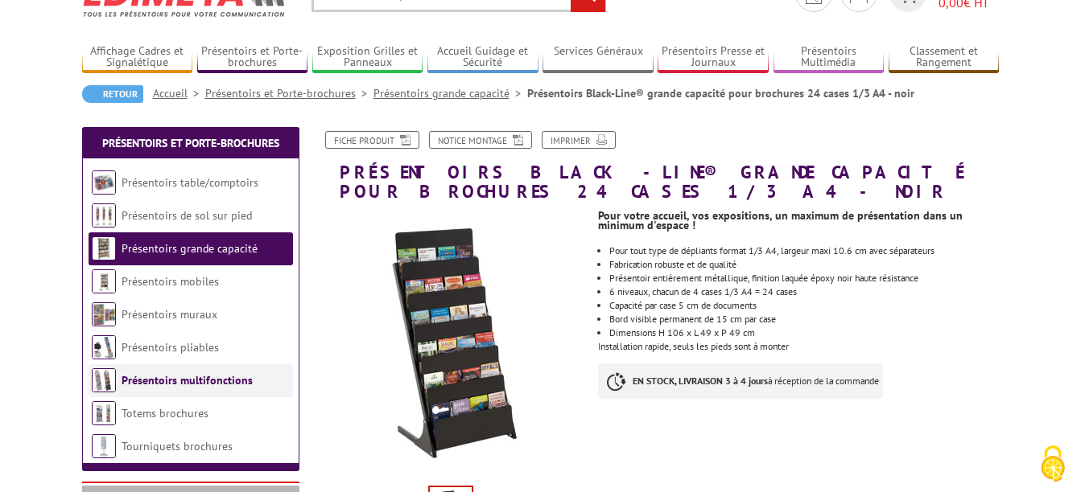
click at [175, 375] on link "Présentoirs multifonctions" at bounding box center [186, 380] width 131 height 14
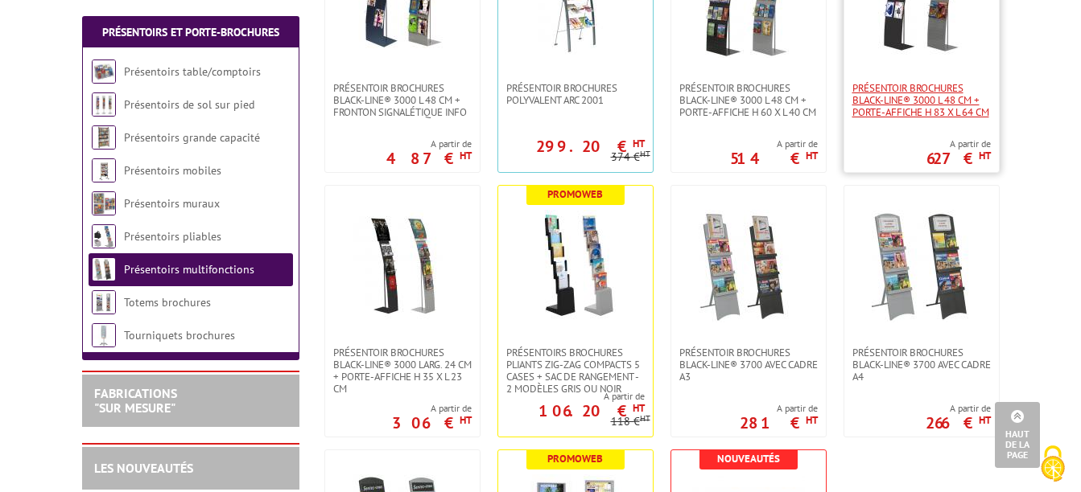
scroll to position [724, 0]
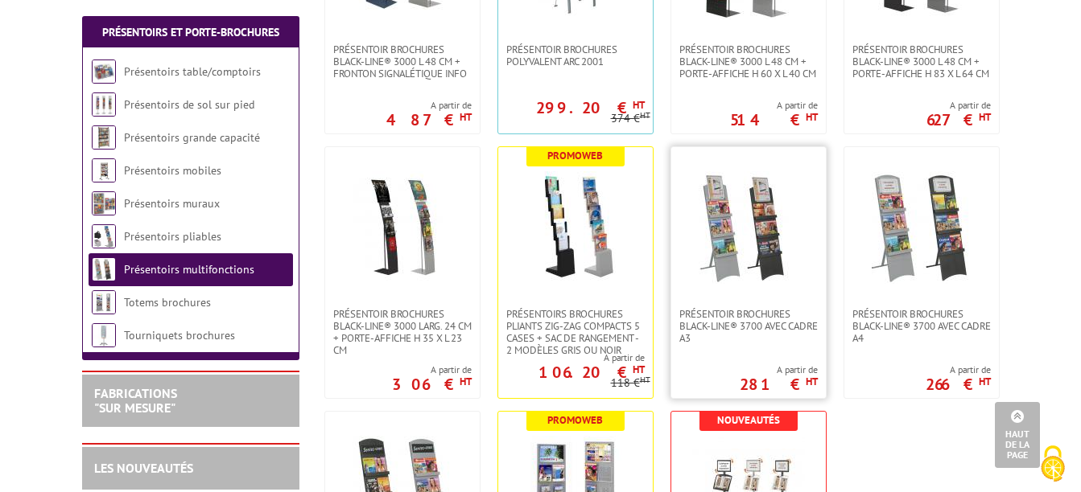
click at [751, 249] on img at bounding box center [748, 227] width 113 height 113
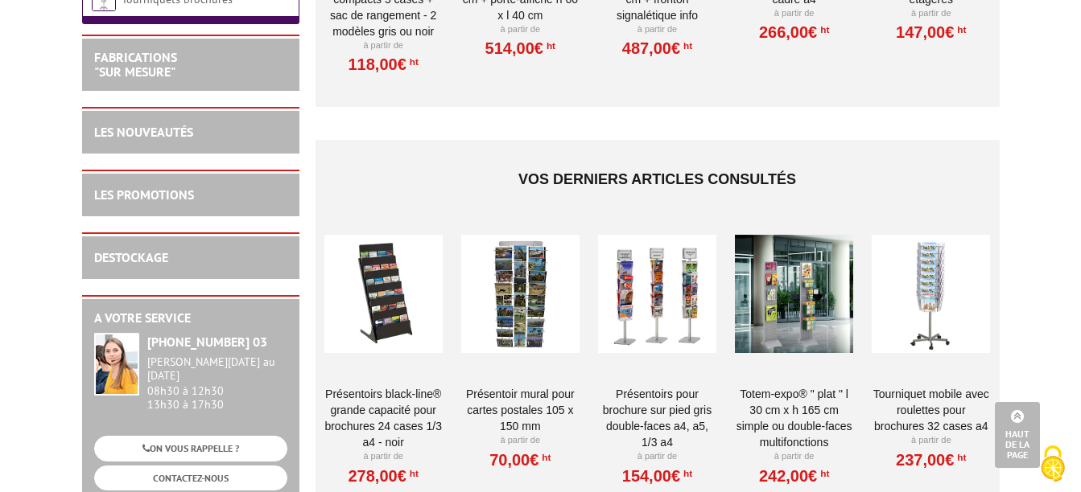
scroll to position [1368, 0]
